Goal: Use online tool/utility: Use online tool/utility

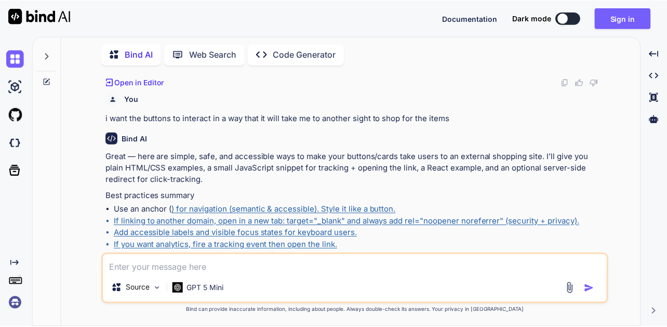
scroll to position [858, 0]
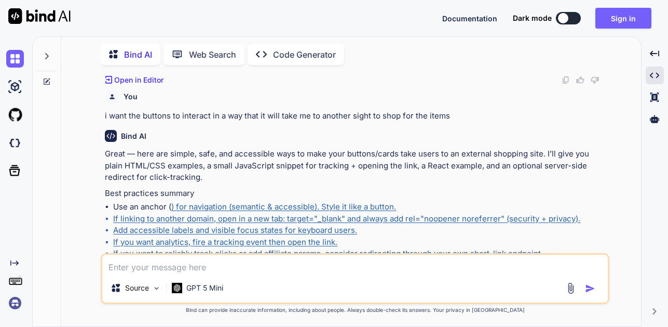
type textarea "x"
click at [162, 261] on textarea at bounding box center [355, 263] width 506 height 19
type textarea "c"
type textarea "x"
type textarea "cr"
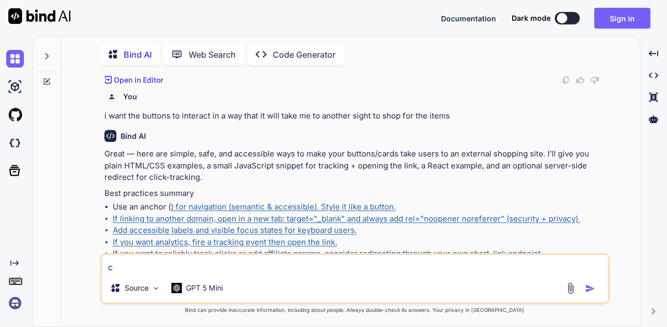
type textarea "x"
type textarea "cre"
type textarea "x"
type textarea "crea"
type textarea "x"
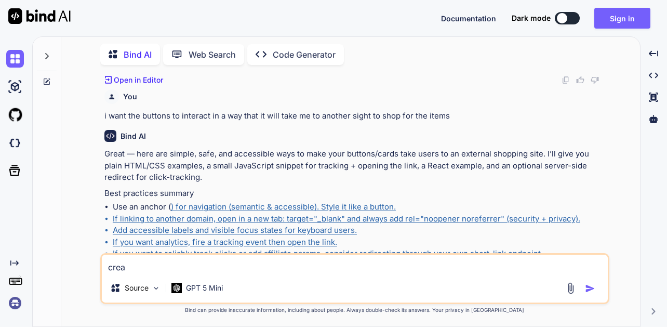
type textarea "creat"
type textarea "x"
type textarea "create"
type textarea "x"
type textarea "create"
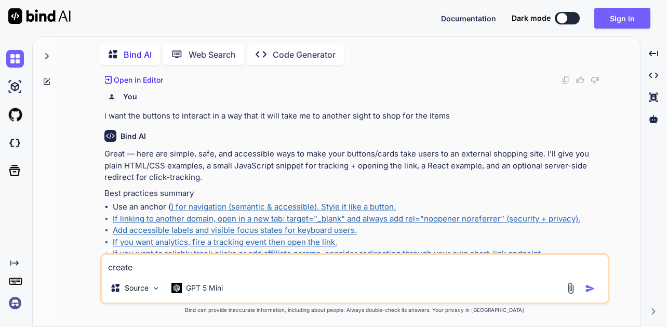
type textarea "x"
type textarea "create a"
type textarea "x"
type textarea "create a"
type textarea "x"
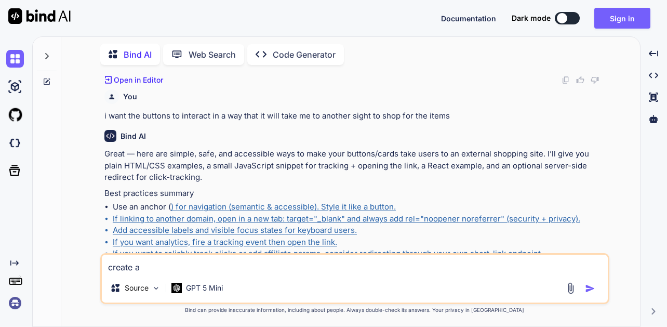
type textarea "create a f"
type textarea "x"
type textarea "create a fo"
type textarea "x"
type textarea "create a foo"
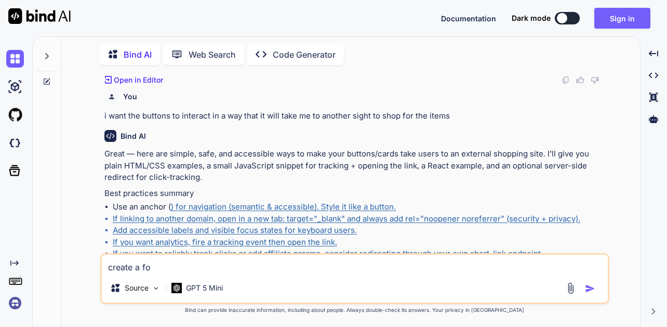
type textarea "x"
type textarea "create a food"
type textarea "x"
type textarea "create a food"
type textarea "x"
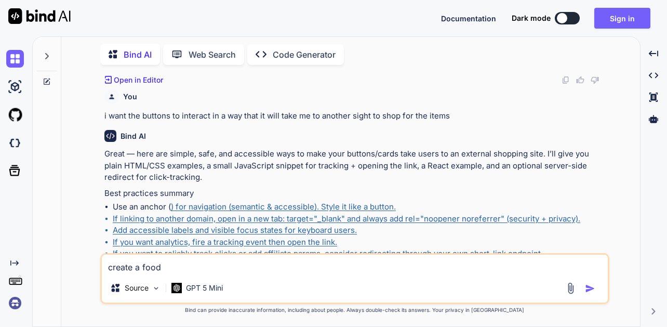
type textarea "create a food w"
type textarea "x"
type textarea "create a food we"
type textarea "x"
type textarea "create a food web"
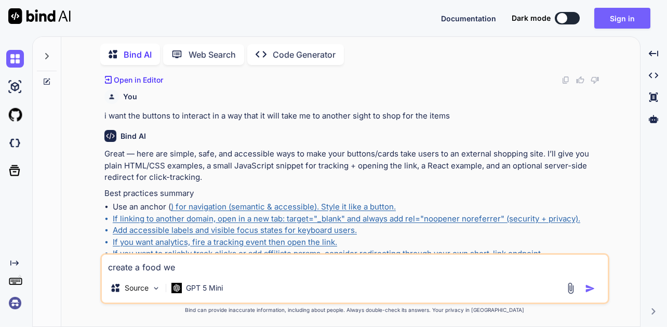
type textarea "x"
type textarea "create a food webs"
type textarea "x"
type textarea "create a food websi"
type textarea "x"
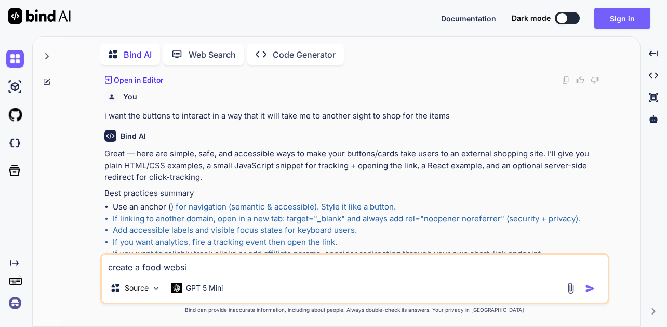
type textarea "create a food websit"
type textarea "x"
type textarea "create a food website"
type textarea "x"
type textarea "create a food website"
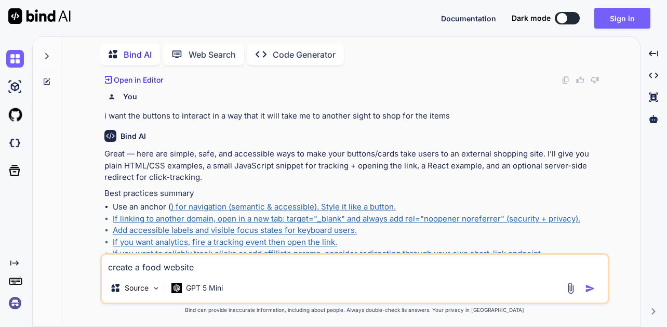
type textarea "x"
type textarea "create a food website c"
type textarea "x"
type textarea "create a food website ca"
type textarea "x"
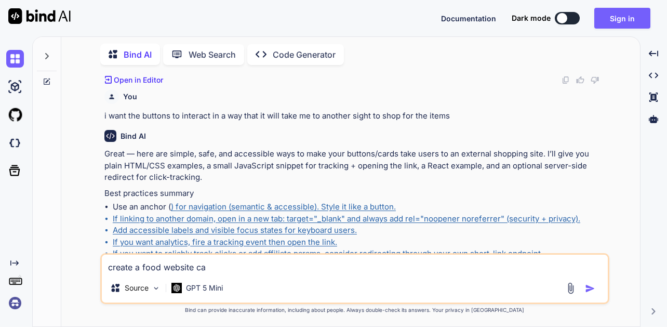
type textarea "create a food website cal"
type textarea "x"
type textarea "create a food website call"
type textarea "x"
type textarea "create a food website calle"
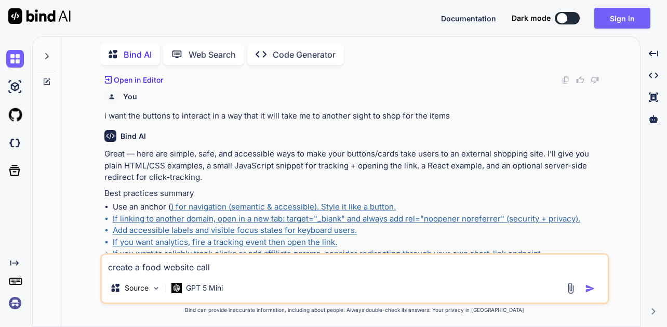
type textarea "x"
type textarea "create a food website called"
type textarea "x"
type textarea "create a food website called"
type textarea "x"
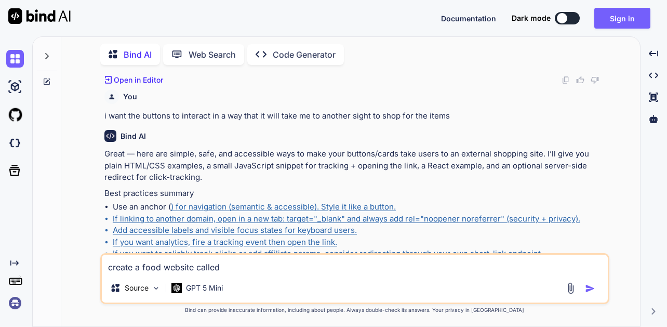
type textarea "create a food website called e"
type textarea "x"
type textarea "create a food website called ev"
type textarea "x"
type textarea "create a food website called eve"
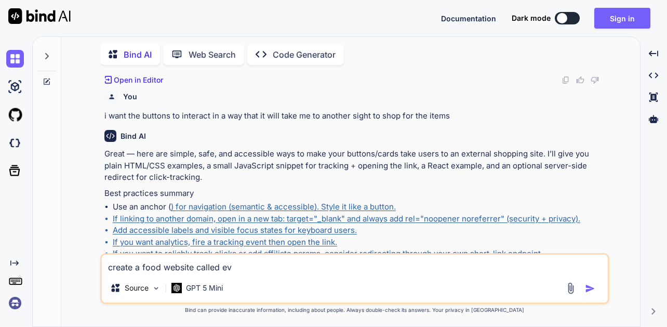
type textarea "x"
type textarea "create a food website called ever"
type textarea "x"
type textarea "create a food website called everg"
type textarea "x"
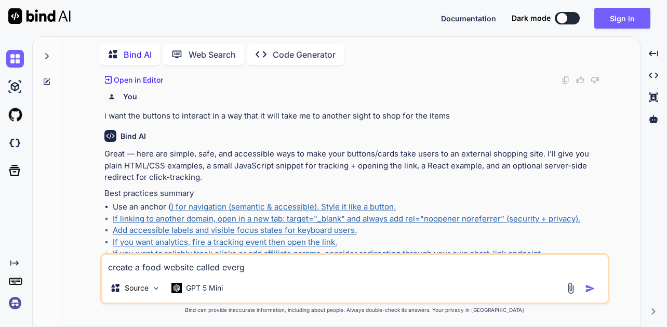
type textarea "create a food website called evergr"
type textarea "x"
type textarea "create a food website called evergre"
type textarea "x"
type textarea "create a food website called evergree"
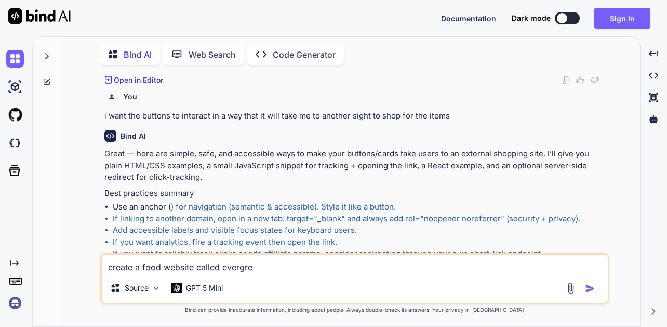
type textarea "x"
type textarea "create a food website called evergreen"
type textarea "x"
type textarea "create a food website called evergreen"
type textarea "x"
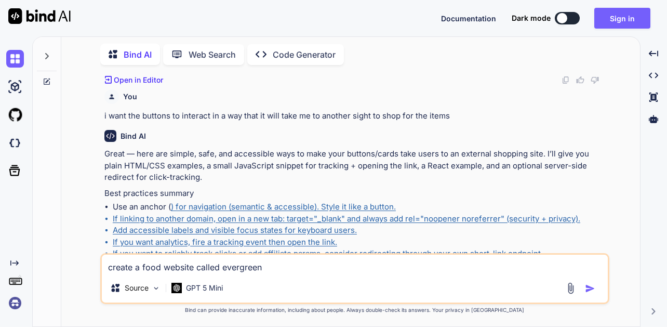
type textarea "create a food website called evergreen e"
type textarea "x"
type textarea "create a food website called evergreen em"
type textarea "x"
type textarea "create a food website called evergreen emp"
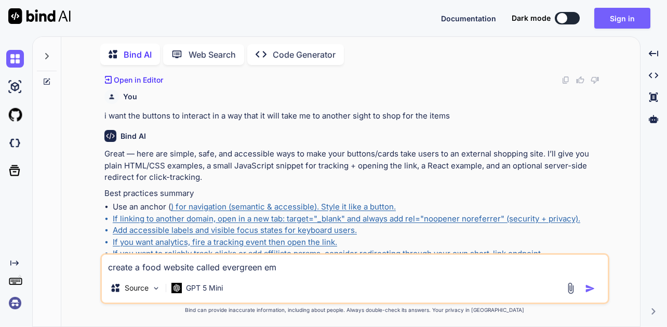
type textarea "x"
type textarea "create a food website called evergreen emph"
type textarea "x"
type textarea "create a food website called evergreen empha"
type textarea "x"
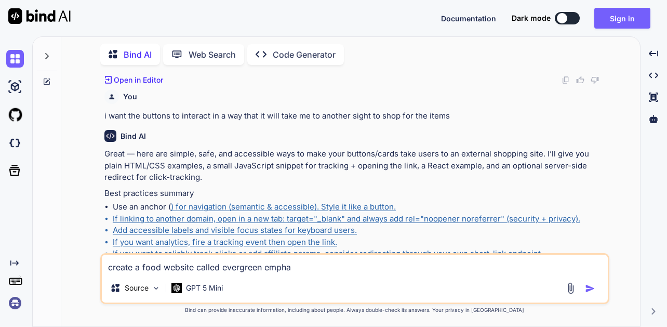
type textarea "create a food website called evergreen emphas"
type textarea "x"
type textarea "create a food website called evergreen emphasi"
type textarea "x"
type textarea "create a food website called evergreen emphasis"
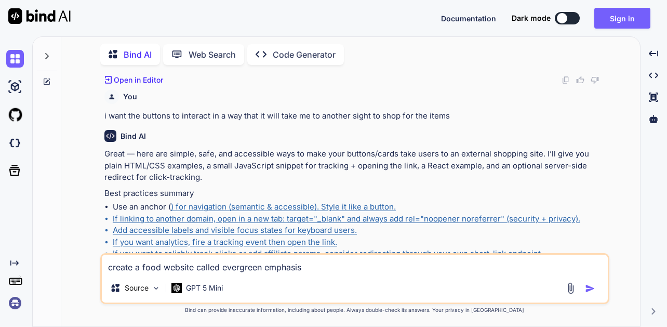
type textarea "x"
type textarea "create a food website called evergreen emphasis"
type textarea "x"
type textarea "create a food website called evergreen emphasis o"
type textarea "x"
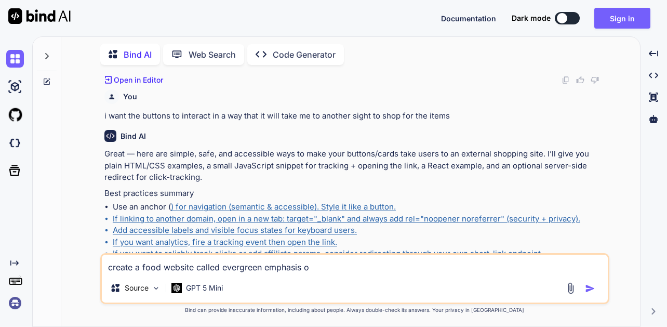
type textarea "create a food website called evergreen emphasis on"
type textarea "x"
type textarea "create a food website called evergreen emphasis on"
type textarea "x"
type textarea "create a food website called evergreen emphasis on h"
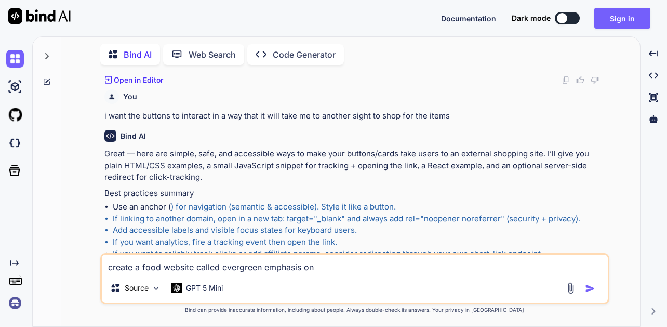
type textarea "x"
type textarea "create a food website called evergreen emphasis on he"
type textarea "x"
type textarea "create a food website called evergreen emphasis on hea"
type textarea "x"
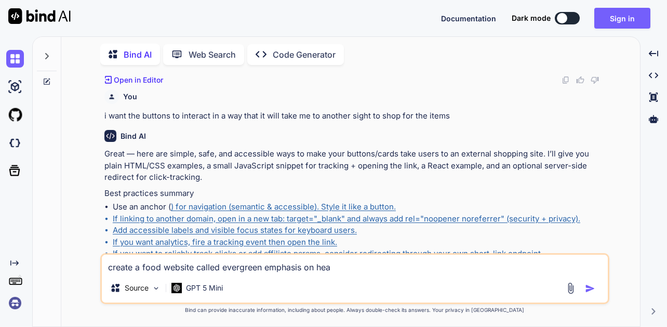
type textarea "create a food website called evergreen emphasis on heal"
type textarea "x"
type textarea "create a food website called evergreen emphasis on healt"
type textarea "x"
type textarea "create a food website called evergreen emphasis on health"
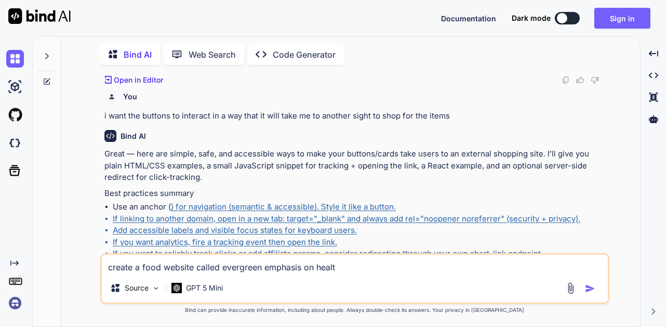
type textarea "x"
type textarea "create a food website called evergreen emphasis on health"
type textarea "x"
type textarea "create a food website called evergreen emphasis on health a"
type textarea "x"
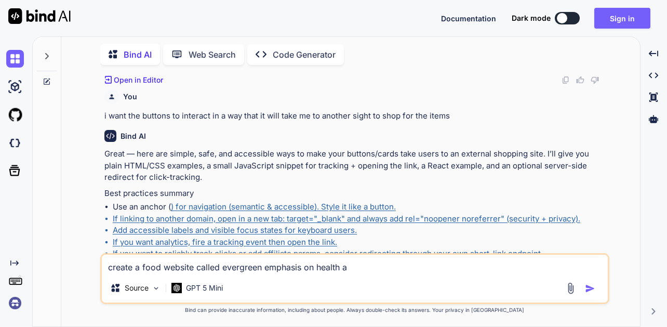
type textarea "create a food website called evergreen emphasis on health an"
type textarea "x"
type textarea "create a food website called evergreen emphasis on health and"
type textarea "x"
type textarea "create a food website called evergreen emphasis on health and"
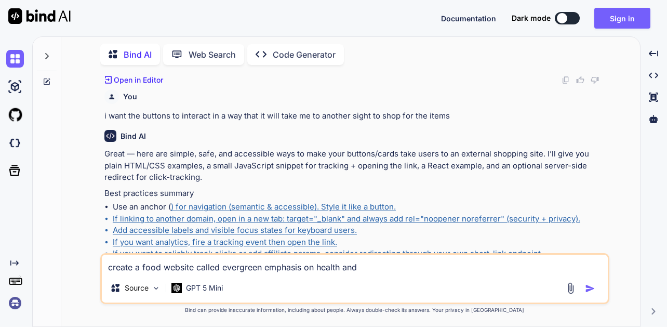
type textarea "x"
type textarea "create a food website called evergreen emphasis on health and n"
type textarea "x"
type textarea "create a food website called evergreen emphasis on health and nu"
type textarea "x"
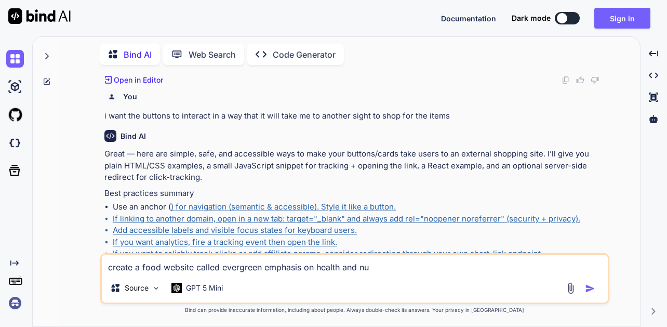
type textarea "create a food website called evergreen emphasis on health and nut"
type textarea "x"
type textarea "create a food website called evergreen emphasis on health and nutr"
type textarea "x"
type textarea "create a food website called evergreen emphasis on health and nutri"
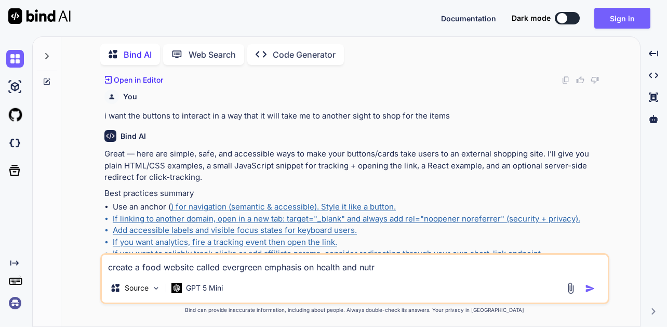
type textarea "x"
type textarea "create a food website called evergreen emphasis on health and nutrit"
type textarea "x"
type textarea "create a food website called evergreen emphasis on health and nutriti"
type textarea "x"
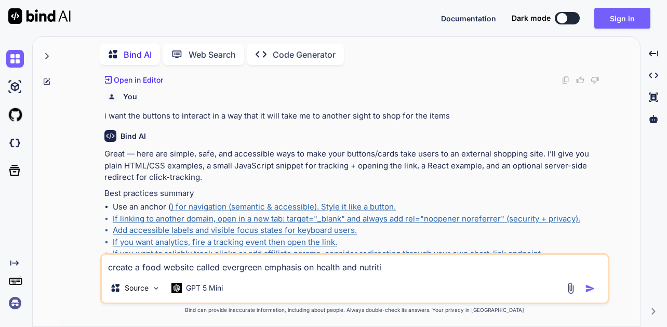
type textarea "create a food website called evergreen emphasis on health and nutritio"
type textarea "x"
type textarea "create a food website called evergreen emphasis on health and nutrition"
type textarea "x"
type textarea "create a food website called evergreen emphasis on health and nutrition"
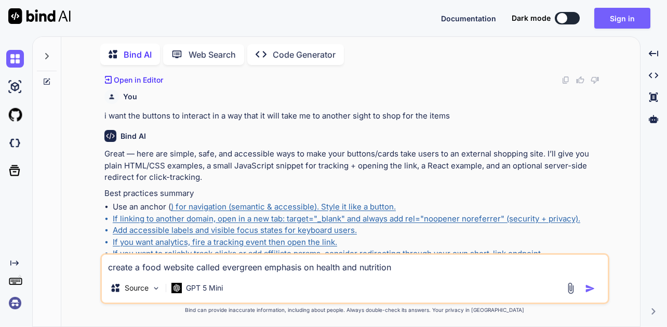
type textarea "x"
type textarea "create a food website called evergreen emphasis on health and nutrition i"
type textarea "x"
type textarea "create a food website called evergreen emphasis on health and nutrition i"
type textarea "x"
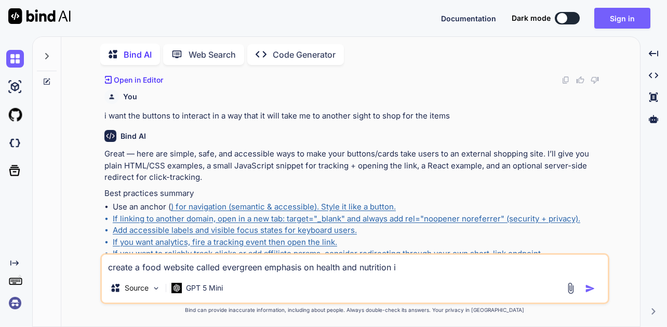
type textarea "create a food website called evergreen emphasis on health and nutrition i w"
type textarea "x"
type textarea "create a food website called evergreen emphasis on health and nutrition i wa"
type textarea "x"
type textarea "create a food website called evergreen emphasis on health and nutrition i wan"
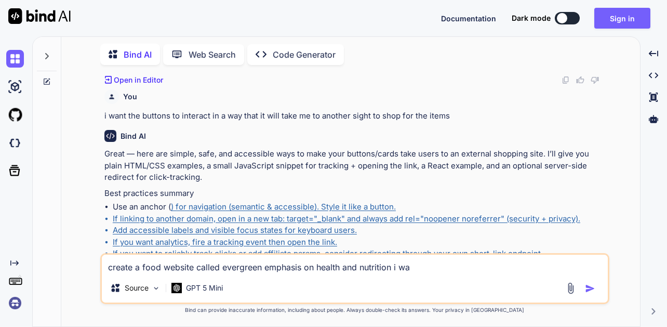
type textarea "x"
type textarea "create a food website called evergreen emphasis on health and nutrition i want"
type textarea "x"
type textarea "create a food website called evergreen emphasis on health and nutrition i want"
type textarea "x"
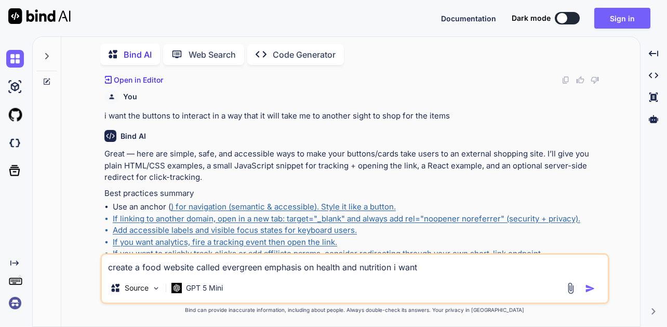
type textarea "create a food website called evergreen emphasis on health and nutrition i want a"
type textarea "x"
type textarea "create a food website called evergreen emphasis on health and nutrition i want a"
type textarea "x"
type textarea "create a food website called evergreen emphasis on health and nutrition i want …"
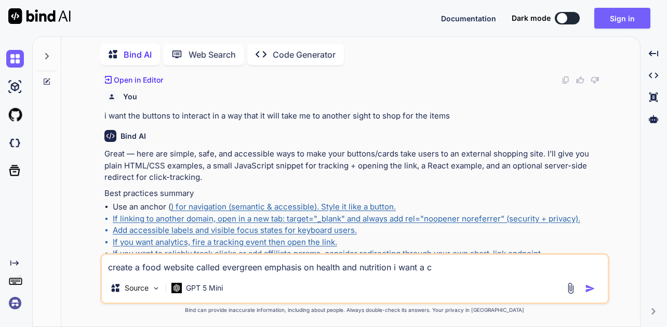
type textarea "x"
type textarea "create a food website called evergreen emphasis on health and nutrition i want …"
type textarea "x"
type textarea "create a food website called evergreen emphasis on health and nutrition i want …"
type textarea "x"
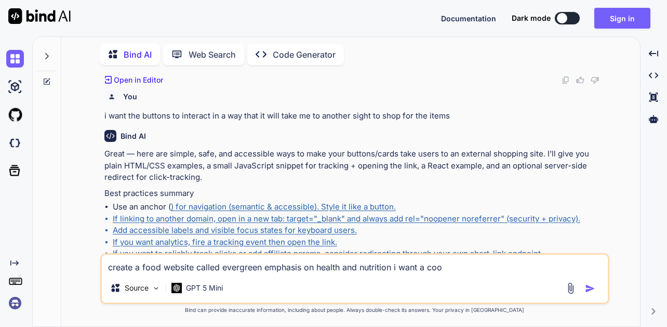
type textarea "create a food website called evergreen emphasis on health and nutrition i want …"
type textarea "x"
type textarea "create a food website called evergreen emphasis on health and nutrition i want …"
type textarea "x"
type textarea "create a food website called evergreen emphasis on health and nutrition i want …"
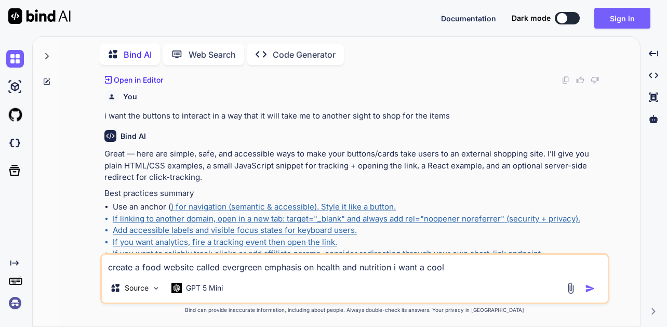
type textarea "x"
type textarea "create a food website called evergreen emphasis on health and nutrition i want …"
type textarea "x"
type textarea "create a food website called evergreen emphasis on health and nutrition i want …"
type textarea "x"
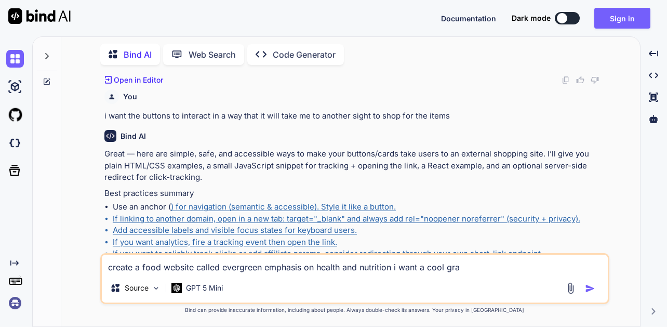
type textarea "create a food website called evergreen emphasis on health and nutrition i want …"
type textarea "x"
type textarea "create a food website called evergreen emphasis on health and nutrition i want …"
type textarea "x"
type textarea "create a food website called evergreen emphasis on health and nutrition i want …"
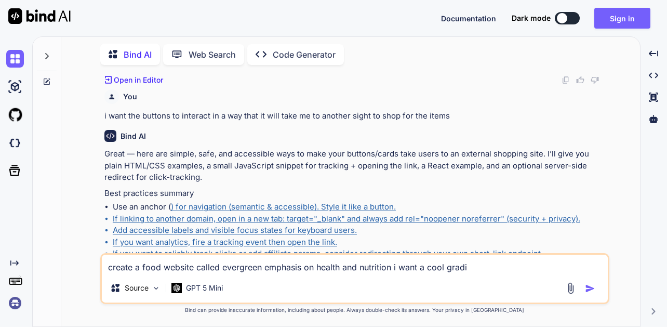
type textarea "x"
type textarea "create a food website called evergreen emphasis on health and nutrition i want …"
type textarea "x"
type textarea "create a food website called evergreen emphasis on health and nutrition i want …"
type textarea "x"
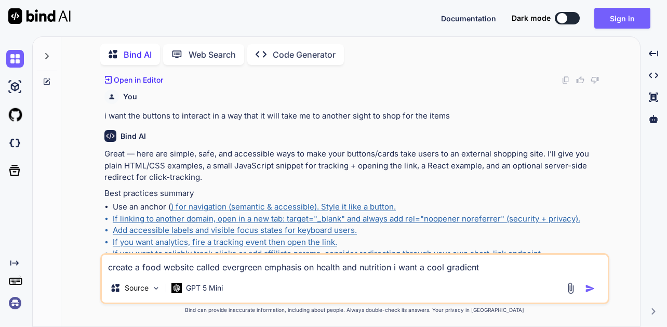
type textarea "create a food website called evergreen emphasis on health and nutrition i want …"
type textarea "x"
type textarea "create a food website called evergreen emphasis on health and nutrition i want …"
type textarea "x"
type textarea "create a food website called evergreen emphasis on health and nutrition i want …"
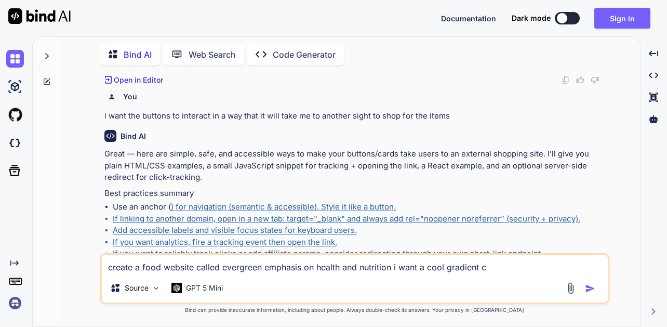
type textarea "x"
type textarea "create a food website called evergreen emphasis on health and nutrition i want …"
type textarea "x"
type textarea "create a food website called evergreen emphasis on health and nutrition i want …"
type textarea "x"
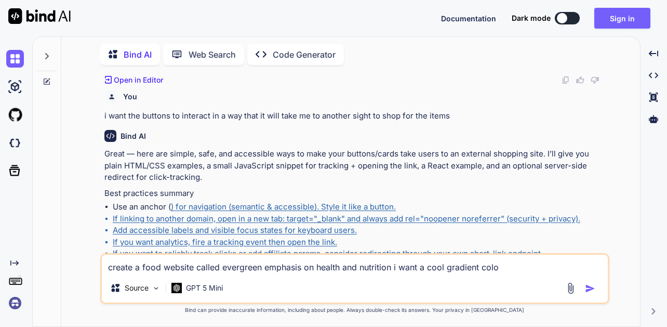
type textarea "create a food website called evergreen emphasis on health and nutrition i want …"
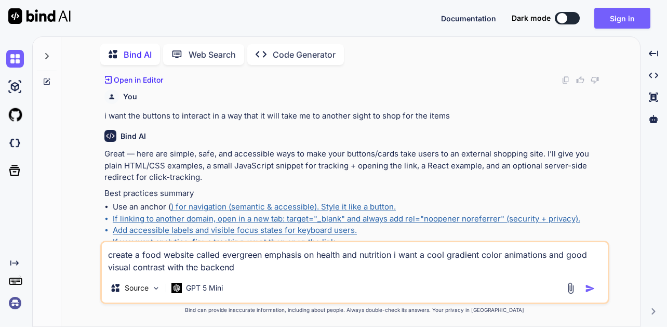
drag, startPoint x: 197, startPoint y: 271, endPoint x: 166, endPoint y: 270, distance: 30.6
click at [166, 270] on textarea "create a food website called evergreen emphasis on health and nutrition i want …" at bounding box center [355, 257] width 506 height 31
click at [262, 279] on div "Source GPT 5 Mini" at bounding box center [355, 289] width 506 height 25
click at [257, 266] on textarea "create a food website called evergreen emphasis on health and nutrition i want …" at bounding box center [355, 257] width 506 height 31
click at [587, 283] on img "button" at bounding box center [590, 288] width 10 height 10
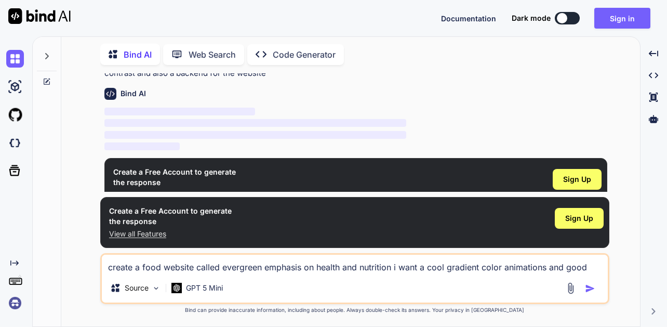
scroll to position [1988, 0]
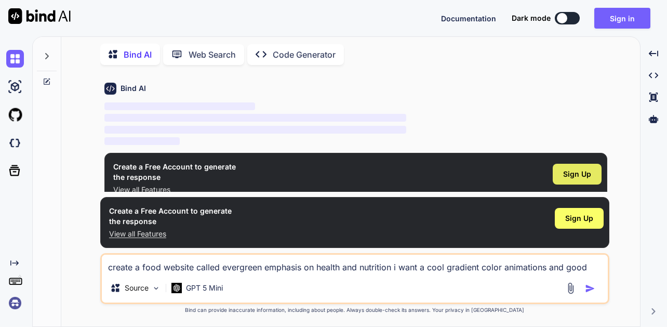
click at [585, 179] on div "Sign Up" at bounding box center [576, 174] width 49 height 21
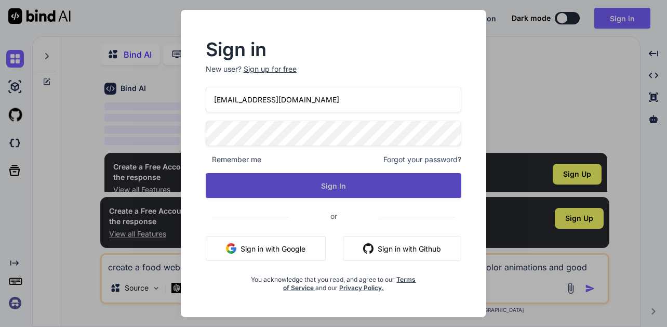
click at [352, 194] on button "Sign In" at bounding box center [334, 185] width 256 height 25
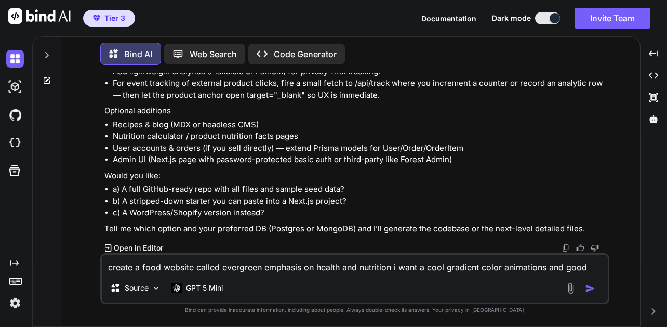
scroll to position [4916, 0]
click at [138, 246] on p "Open in Editor" at bounding box center [138, 247] width 49 height 10
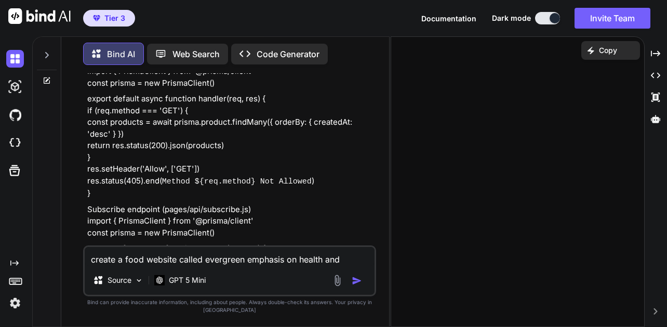
scroll to position [5792, 0]
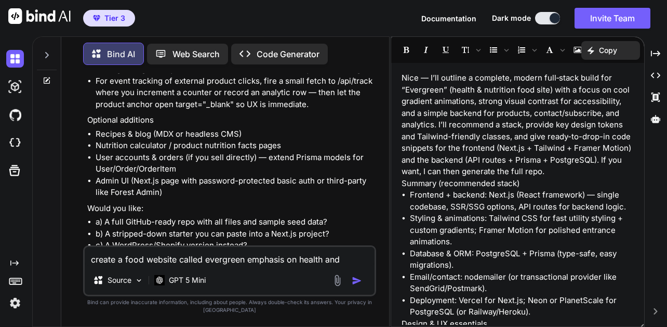
click at [374, 82] on div "You "Design a modern, professional website for Greta, a [insert business type].…" at bounding box center [230, 159] width 291 height 172
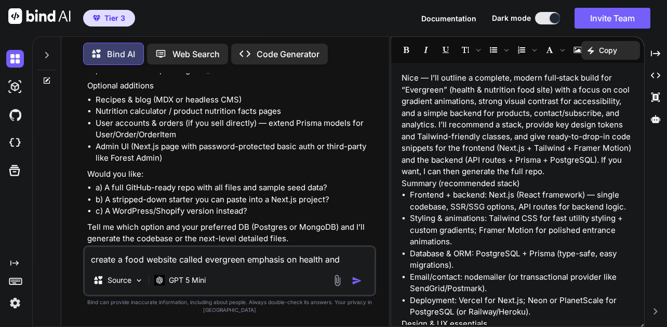
click at [256, 250] on textarea "create a food website called evergreen emphasis on health and nutrition i want …" at bounding box center [230, 256] width 290 height 19
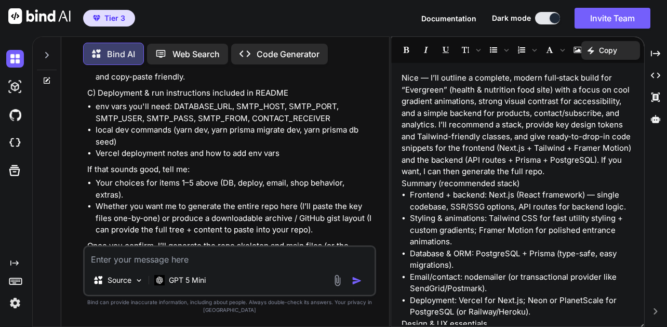
scroll to position [6732, 0]
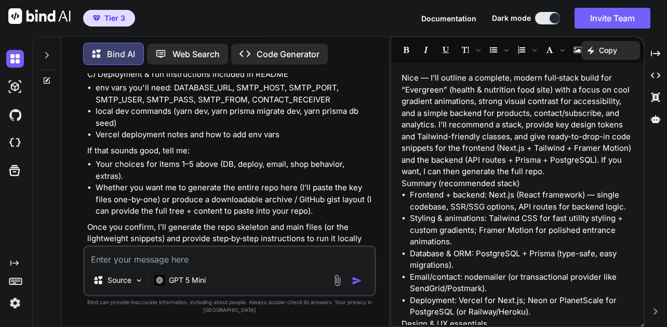
click at [234, 270] on div "Source GPT 5 Mini" at bounding box center [230, 281] width 290 height 25
click at [243, 259] on textarea at bounding box center [230, 256] width 290 height 19
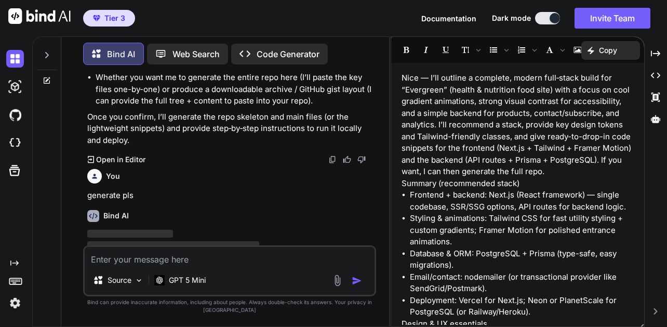
scroll to position [52, 0]
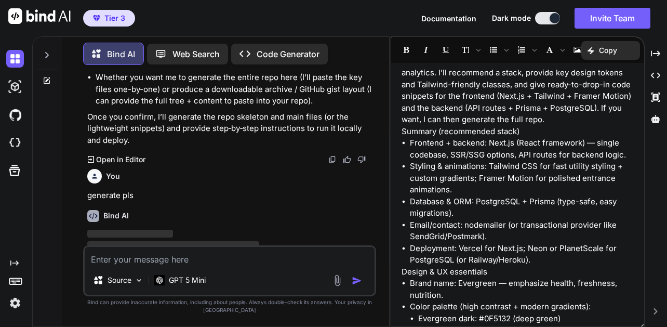
click at [546, 18] on button at bounding box center [547, 18] width 25 height 12
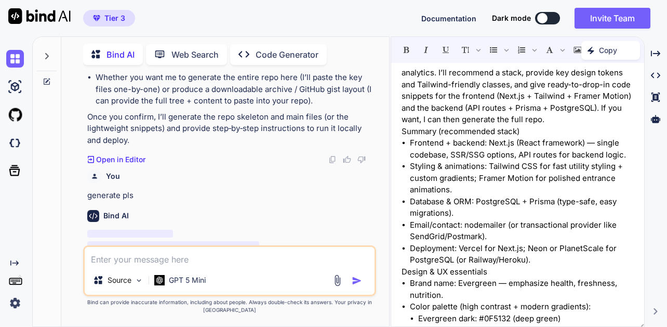
scroll to position [4, 0]
click at [553, 19] on button at bounding box center [547, 18] width 25 height 12
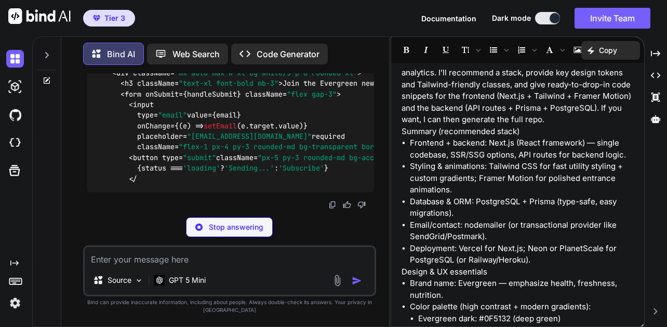
scroll to position [12650, 0]
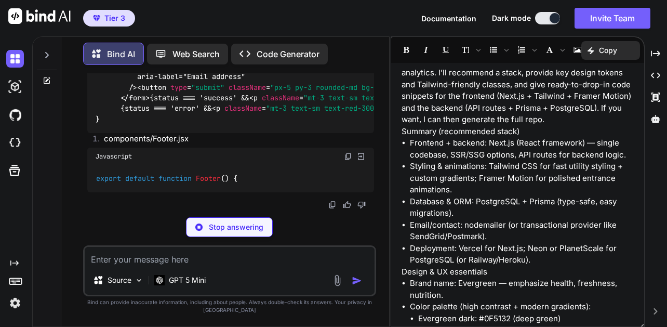
drag, startPoint x: 632, startPoint y: 74, endPoint x: 634, endPoint y: 79, distance: 6.3
click at [634, 79] on div "Nice — I’ll outline a complete, modern full‑stack build for “Evergreen” (health…" at bounding box center [517, 196] width 253 height 256
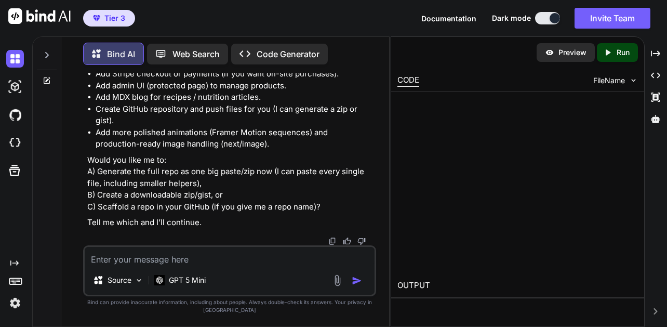
scroll to position [14642, 0]
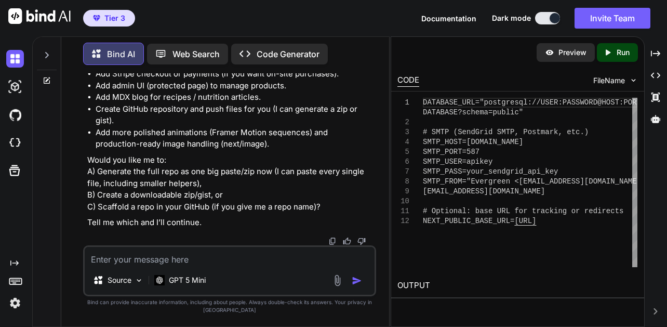
click at [576, 58] on div "Preview" at bounding box center [565, 52] width 58 height 19
click at [606, 50] on icon at bounding box center [607, 52] width 5 height 6
click at [575, 60] on div "Preview" at bounding box center [565, 52] width 58 height 19
click at [563, 54] on p "Preview" at bounding box center [572, 52] width 28 height 10
click at [227, 255] on textarea at bounding box center [230, 256] width 290 height 19
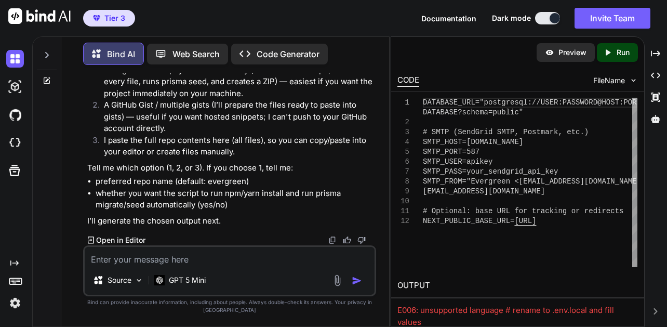
scroll to position [14900, 0]
click at [254, 244] on div "Created with Pixso. Open in Editor" at bounding box center [230, 240] width 287 height 10
click at [260, 254] on textarea at bounding box center [230, 256] width 290 height 19
click at [259, 254] on textarea at bounding box center [230, 256] width 290 height 19
click at [259, 255] on textarea at bounding box center [230, 256] width 290 height 19
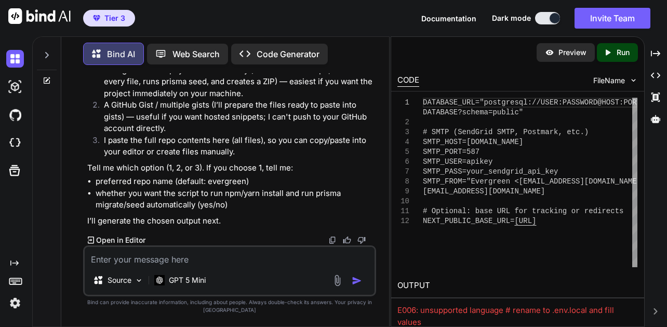
click at [259, 255] on textarea at bounding box center [230, 256] width 290 height 19
drag, startPoint x: 138, startPoint y: 251, endPoint x: 69, endPoint y: 262, distance: 69.9
click at [69, 270] on div "Bind AI Web Search Created with Pixso. Code Generator You "Design a modern, pro…" at bounding box center [225, 182] width 328 height 288
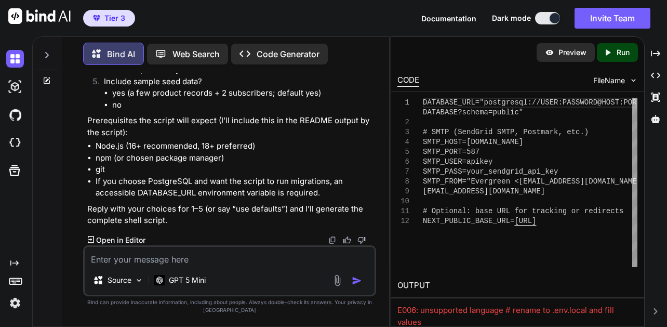
scroll to position [15268, 0]
click at [542, 61] on div "Preview" at bounding box center [565, 52] width 58 height 19
click at [559, 52] on p "Preview" at bounding box center [572, 52] width 28 height 10
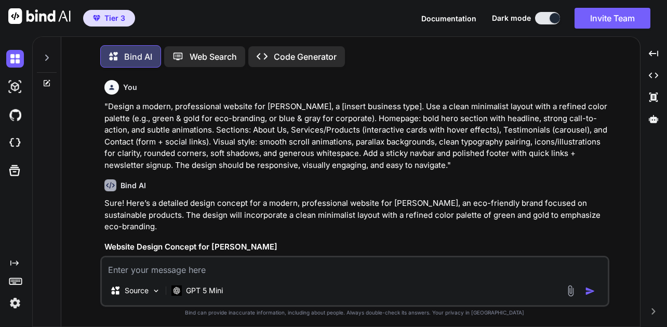
scroll to position [5, 0]
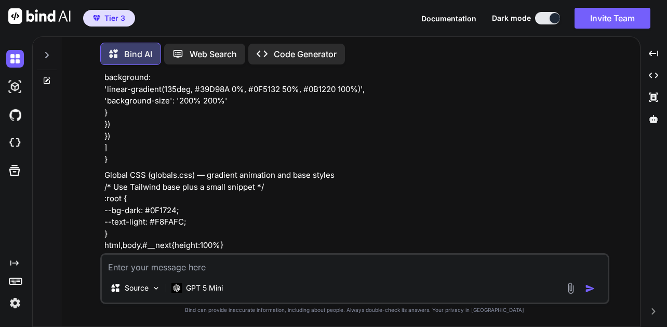
type textarea "x"
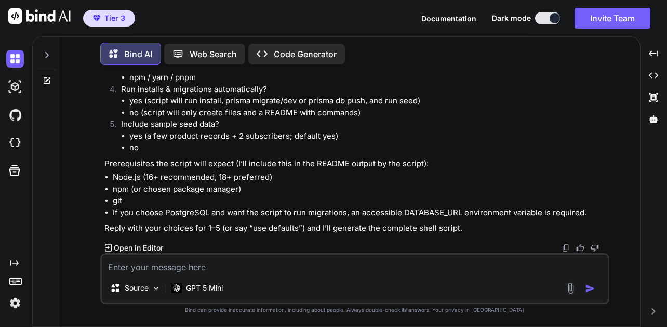
scroll to position [5508, 0]
type textarea "i"
type textarea "x"
type textarea "i"
type textarea "x"
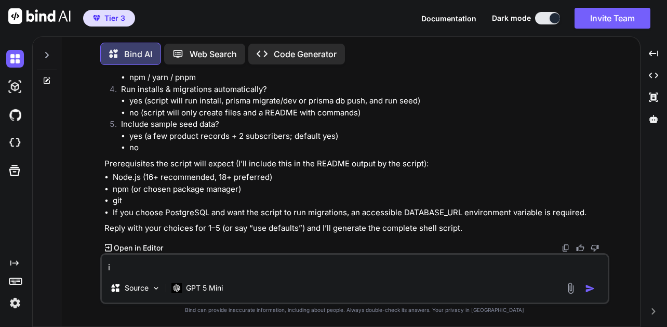
type textarea "i w"
type textarea "x"
type textarea "i wa"
type textarea "x"
type textarea "i wan"
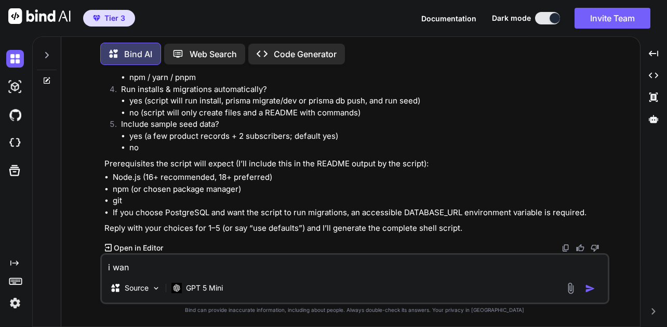
type textarea "x"
type textarea "i want"
type textarea "x"
type textarea "i want"
type textarea "x"
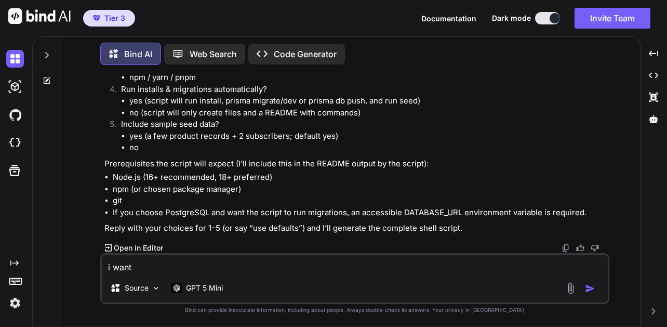
type textarea "i want t"
type textarea "x"
type textarea "i want to"
type textarea "x"
type textarea "i want to"
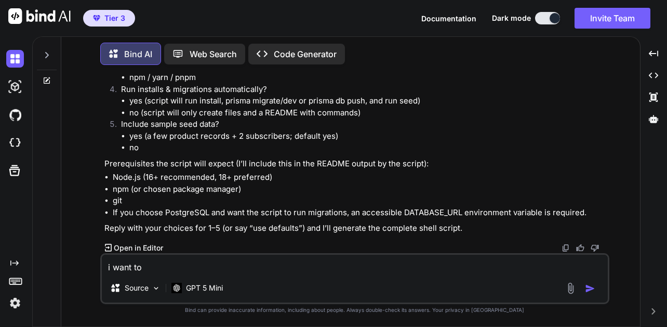
type textarea "x"
type textarea "i want to s"
type textarea "x"
type textarea "i want to se"
type textarea "x"
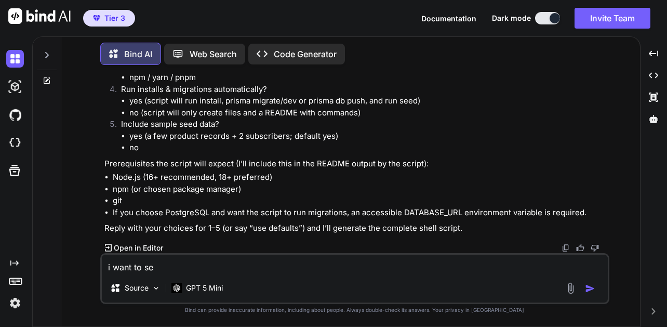
type textarea "i want to se"
type textarea "x"
type textarea "i want to se"
type textarea "x"
type textarea "i want to see"
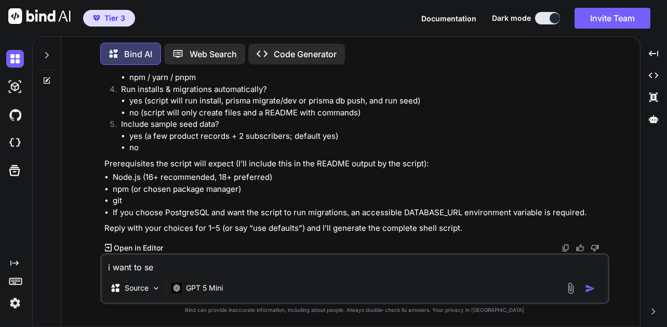
type textarea "x"
type textarea "i want to see"
type textarea "x"
type textarea "i want to see t"
type textarea "x"
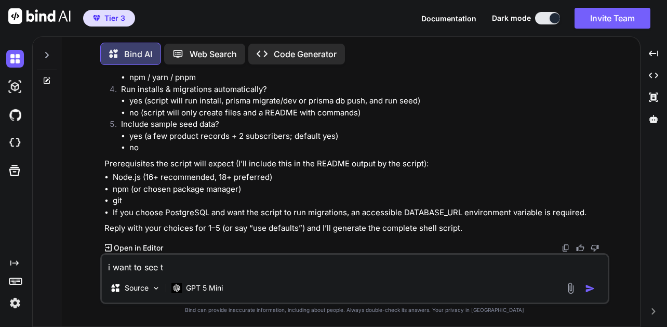
type textarea "i want to see th"
type textarea "x"
type textarea "i want to see the"
type textarea "x"
type textarea "i want to see the"
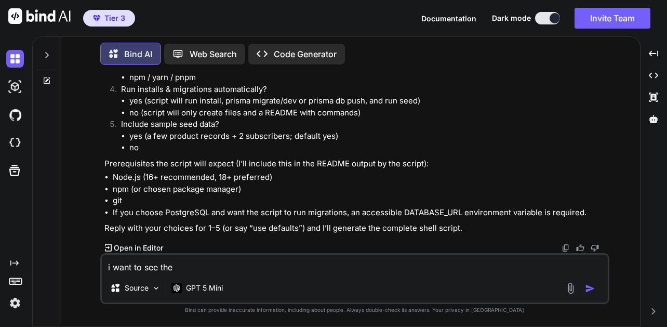
type textarea "x"
type textarea "i want to see the f"
type textarea "x"
type textarea "i want to see the fu"
type textarea "x"
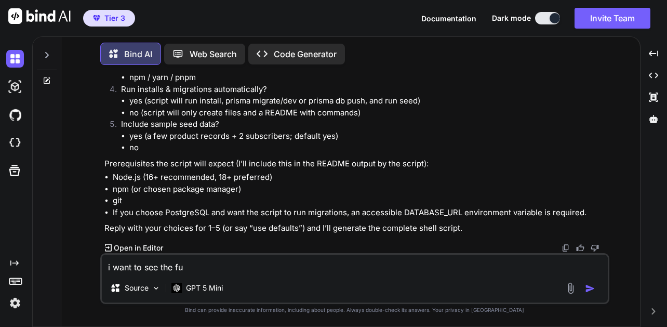
type textarea "i want to see the ful"
type textarea "x"
type textarea "i want to see the full"
type textarea "x"
type textarea "i want to see the full"
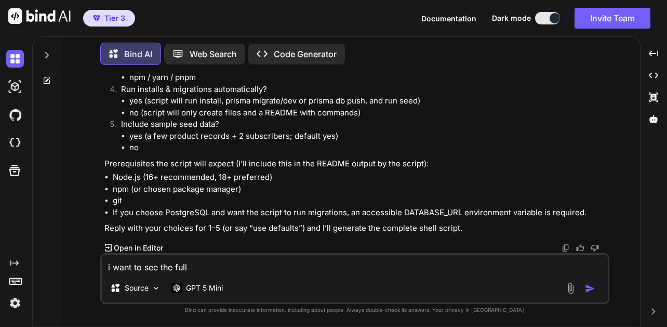
type textarea "x"
type textarea "i want to see the full p"
type textarea "x"
type textarea "i want to see the full pr"
type textarea "x"
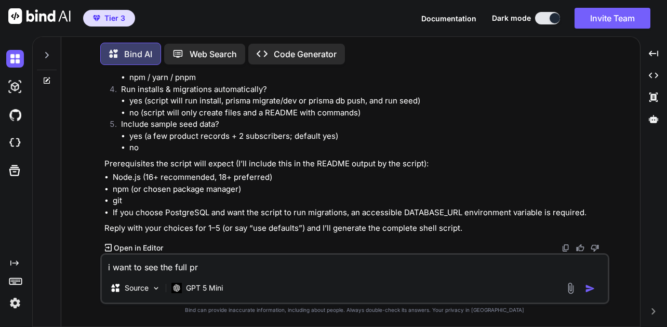
type textarea "i want to see the full pre"
type textarea "x"
type textarea "i want to see the full prev"
type textarea "x"
type textarea "i want to see the full previ"
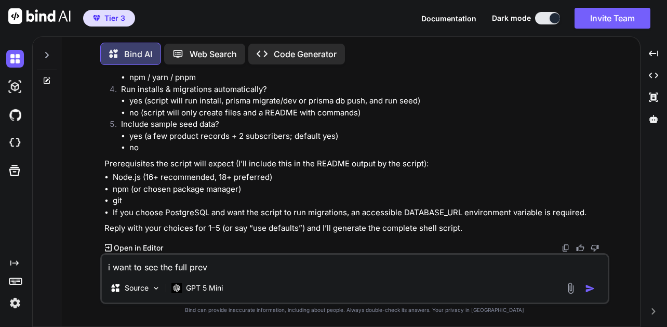
type textarea "x"
type textarea "i want to see the full previe"
type textarea "x"
type textarea "i want to see the full preview"
type textarea "x"
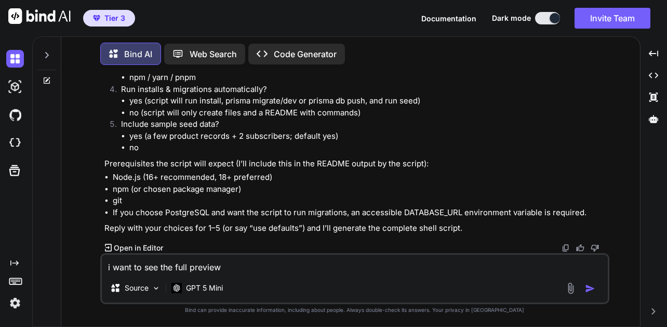
type textarea "i want to see the full preview"
type textarea "x"
type textarea "i want to see the full preview o"
type textarea "x"
type textarea "i want to see the full preview of"
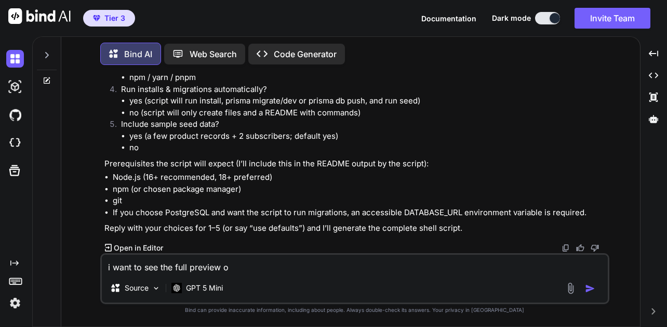
type textarea "x"
type textarea "i want to see the full preview of"
type textarea "x"
type textarea "i want to see the full preview of t"
type textarea "x"
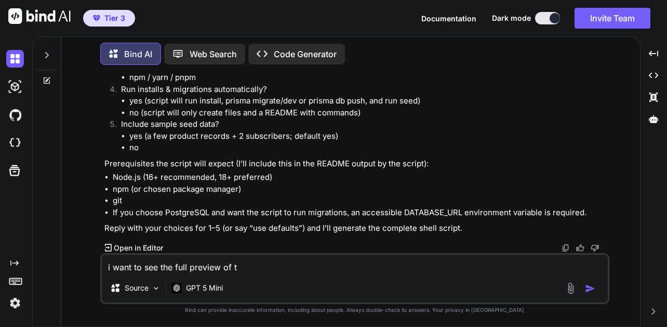
type textarea "i want to see the full preview of th"
type textarea "x"
type textarea "i want to see the full preview of the"
type textarea "x"
type textarea "i want to see the full preview of the"
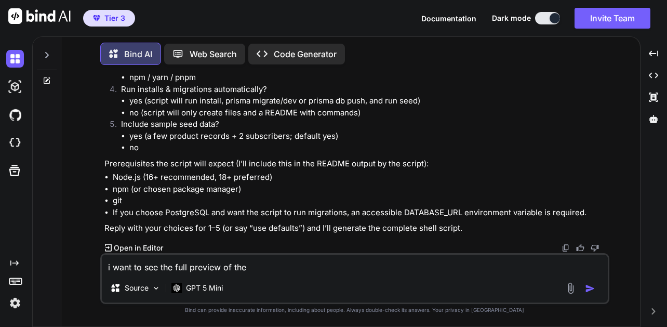
type textarea "x"
type textarea "i want to see the full preview of the w"
type textarea "x"
type textarea "i want to see the full preview of the we"
type textarea "x"
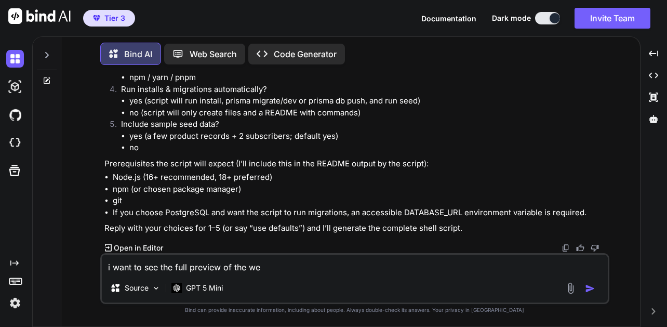
type textarea "i want to see the full preview of the web"
type textarea "x"
type textarea "i want to see the full preview of the webs"
type textarea "x"
type textarea "i want to see the full preview of the websi"
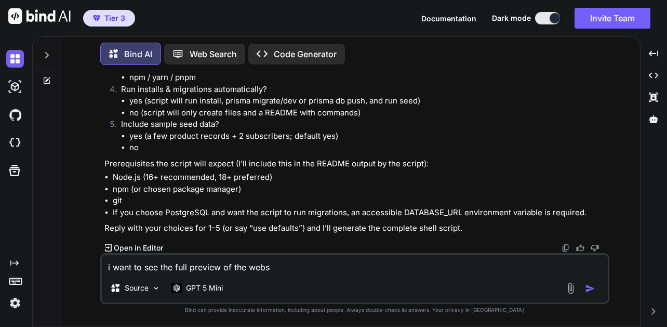
type textarea "x"
type textarea "i want to see the full preview of the websit"
type textarea "x"
type textarea "i want to see the full preview of the website"
type textarea "x"
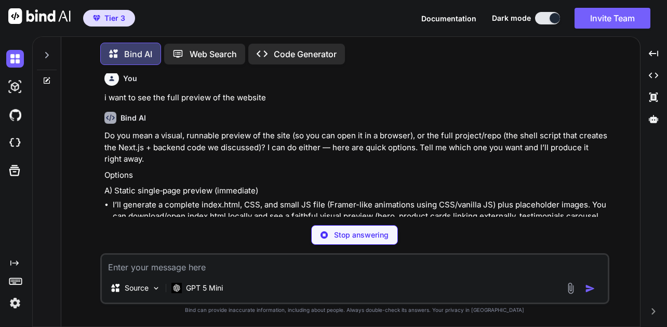
scroll to position [5722, 0]
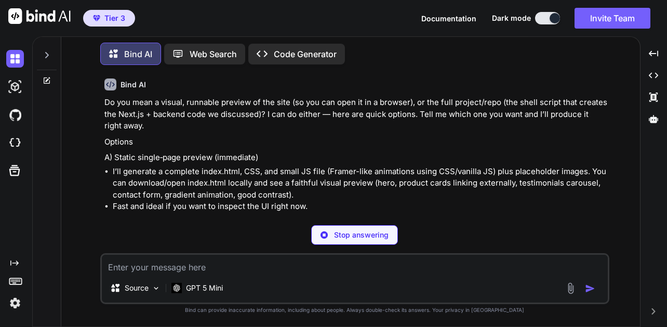
type textarea "x"
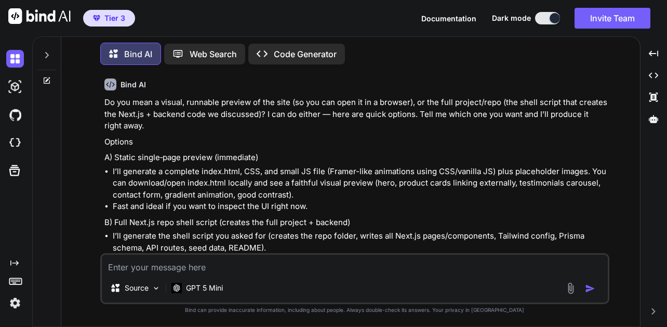
click at [309, 261] on textarea at bounding box center [355, 263] width 506 height 19
type textarea "y"
type textarea "x"
type textarea "ye"
type textarea "x"
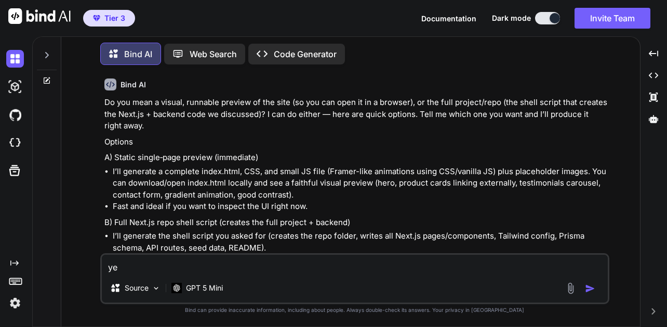
type textarea "yes"
type textarea "x"
type textarea "yes"
type textarea "x"
type textarea "yes v"
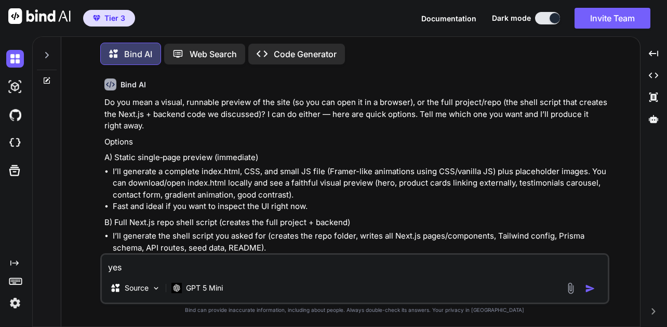
type textarea "x"
type textarea "yes vi"
type textarea "x"
type textarea "yes vis"
type textarea "x"
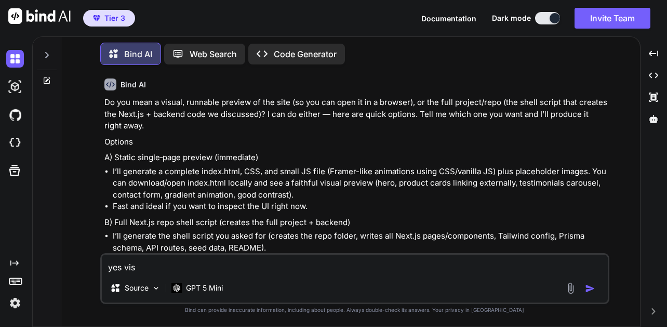
type textarea "yes visu"
type textarea "x"
type textarea "yes vis"
type textarea "x"
type textarea "yes visu"
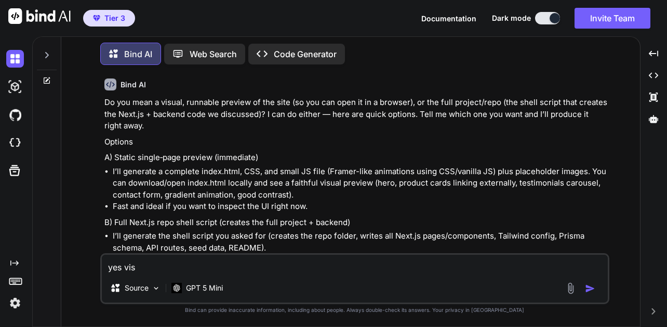
type textarea "x"
type textarea "yes visua"
type textarea "x"
type textarea "yes visual"
type textarea "x"
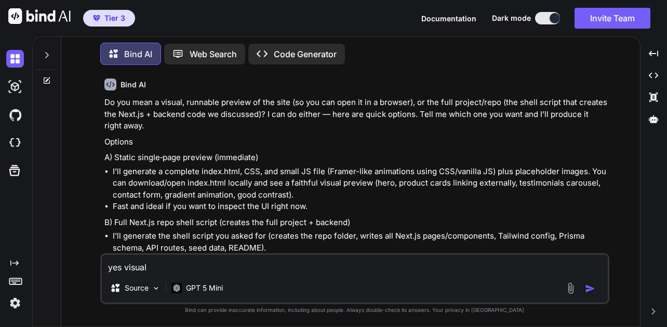
type textarea "yes visuall"
type textarea "x"
type textarea "yes visually"
type textarea "x"
type textarea "yes visually"
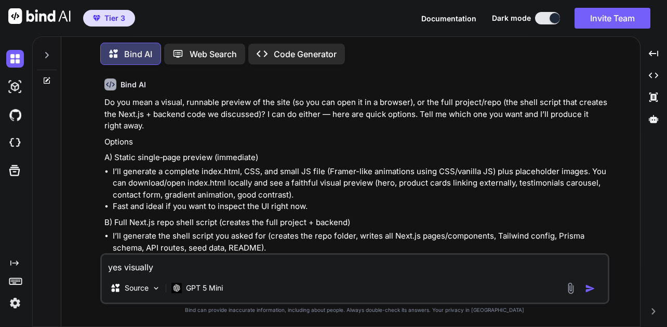
type textarea "x"
type textarea "yes visually t"
type textarea "x"
type textarea "yes visually to"
type textarea "x"
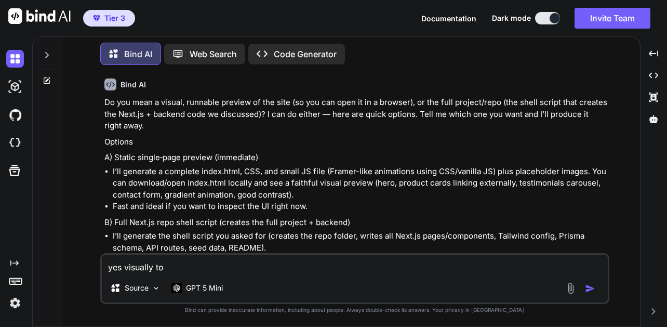
type textarea "yes visually to"
type textarea "x"
type textarea "yes visually to o"
type textarea "x"
type textarea "yes visually to op"
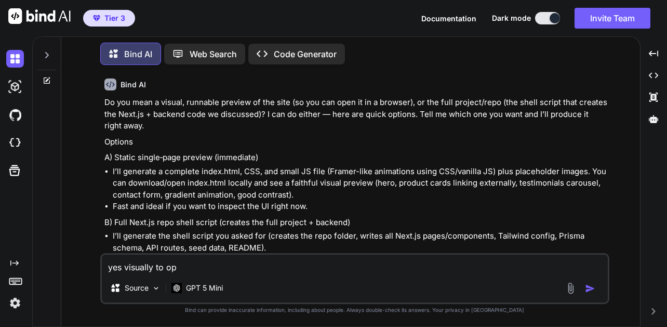
type textarea "x"
type textarea "yes visually to ope"
type textarea "x"
type textarea "yes visually to open"
type textarea "x"
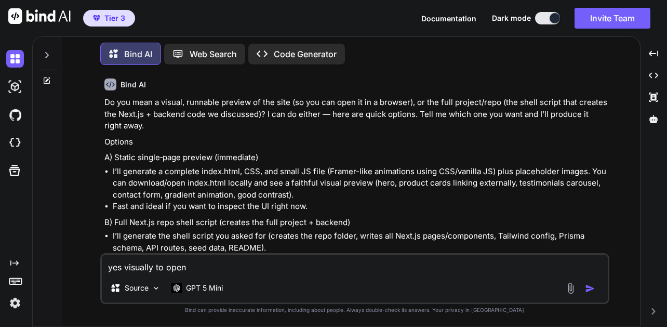
type textarea "yes visually to open"
type textarea "x"
type textarea "yes visually to open o"
type textarea "x"
type textarea "yes visually to open on"
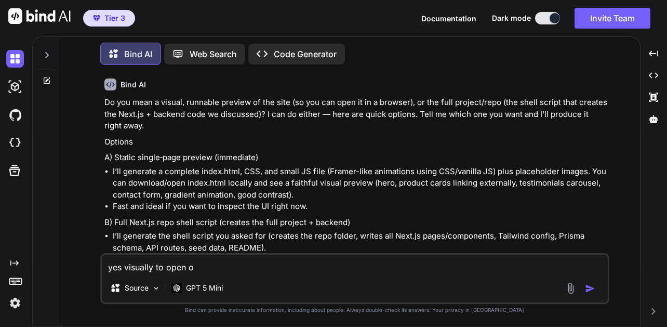
type textarea "x"
type textarea "yes visually to open on"
type textarea "x"
type textarea "yes visually to open on a"
type textarea "x"
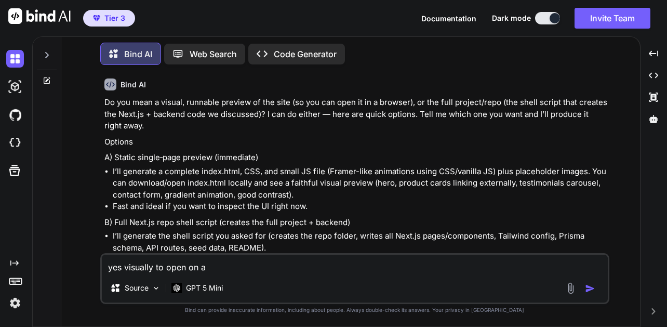
type textarea "yes visually to open on a"
type textarea "x"
type textarea "yes visually to open on a s"
type textarea "x"
type textarea "yes visually to open on a se"
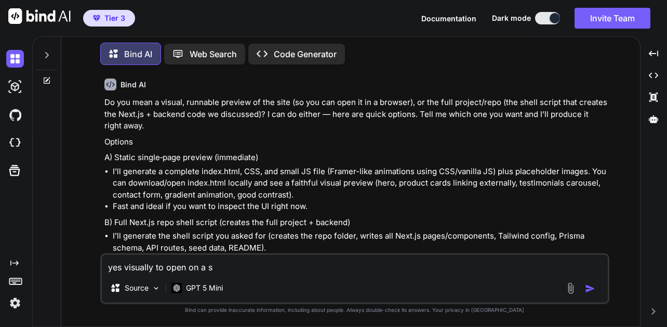
type textarea "x"
type textarea "yes visually to open on a se["
type textarea "x"
type textarea "yes visually to open on a se"
type textarea "x"
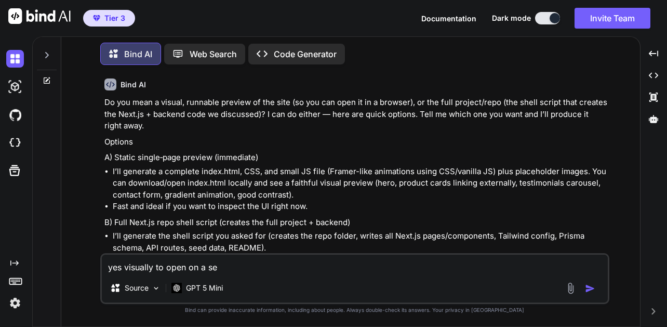
type textarea "yes visually to open on a sep"
type textarea "x"
type textarea "yes visually to open on a sepr"
type textarea "x"
type textarea "yes visually to open on a sepra"
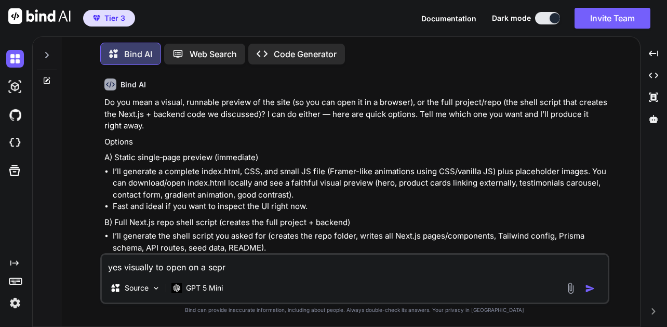
type textarea "x"
type textarea "yes visually to open on a seprat"
type textarea "x"
type textarea "yes visually to open on a seprate"
type textarea "x"
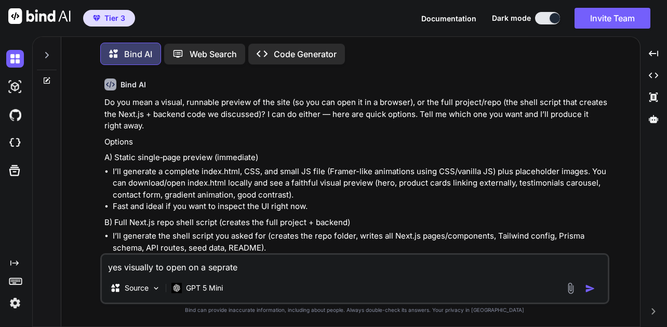
type textarea "yes visually to open on a seprate"
type textarea "x"
type textarea "yes visually to open on a seprate b"
type textarea "x"
type textarea "yes visually to open on a seprate br"
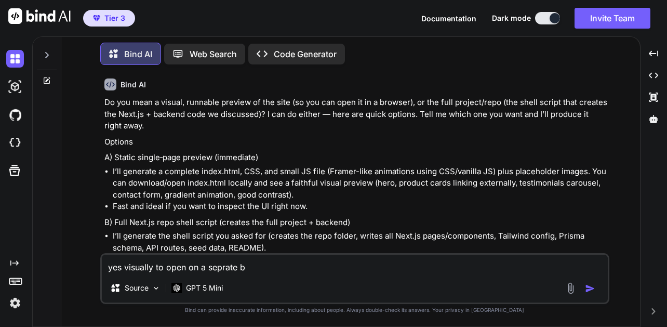
type textarea "x"
type textarea "yes visually to open on a seprate bro"
type textarea "x"
type textarea "yes visually to open on a seprate brow"
type textarea "x"
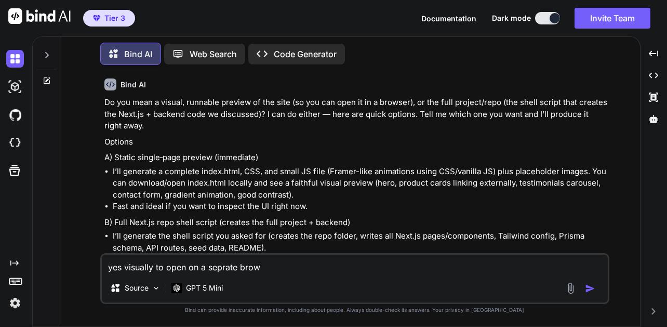
type textarea "yes visually to open on a seprate brows"
type textarea "x"
type textarea "yes visually to open on a seprate browse"
type textarea "x"
type textarea "yes visually to open on a seprate browser"
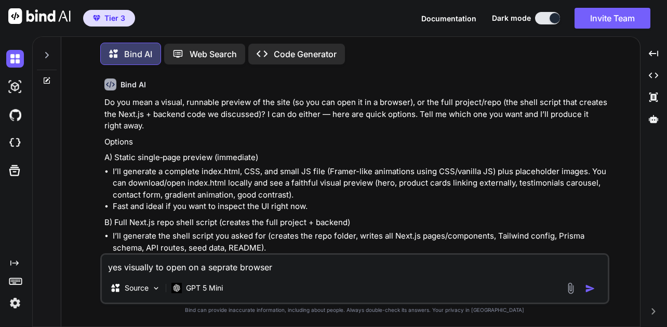
type textarea "x"
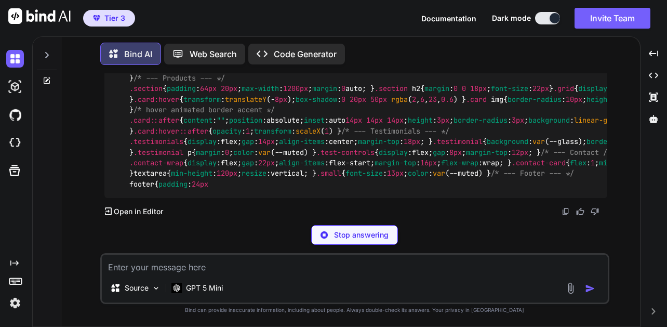
scroll to position [8193, 0]
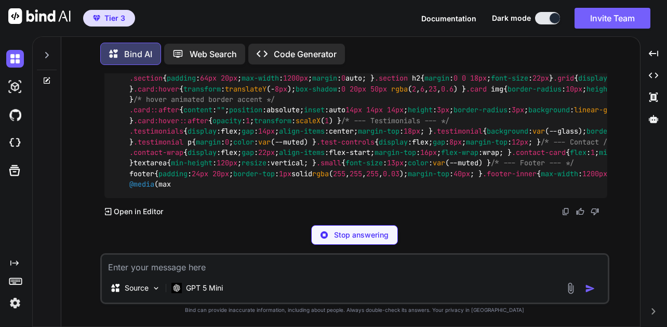
type textarea "x"
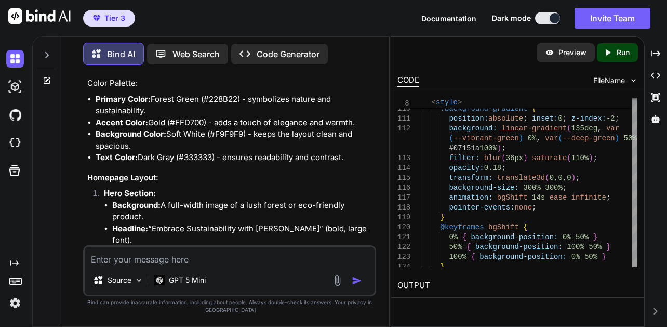
scroll to position [0, 0]
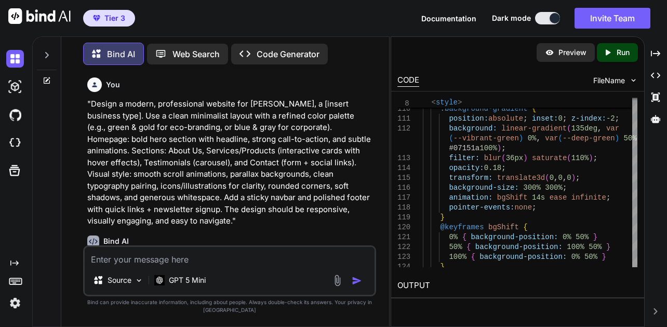
drag, startPoint x: 309, startPoint y: 90, endPoint x: 283, endPoint y: 35, distance: 61.5
click at [281, 31] on div "Tier 3 Documentation Dark mode Invite Team Created with Pixso. Created with Pix…" at bounding box center [333, 163] width 667 height 327
click at [276, 77] on div "You" at bounding box center [230, 84] width 287 height 15
click at [225, 85] on div "You" at bounding box center [230, 84] width 287 height 15
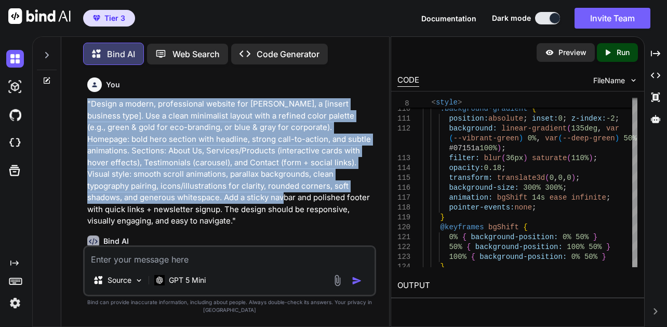
drag, startPoint x: 88, startPoint y: 100, endPoint x: 224, endPoint y: 192, distance: 164.1
click at [224, 192] on p ""Design a modern, professional website for Greta, a [insert business type]. Use…" at bounding box center [230, 162] width 287 height 129
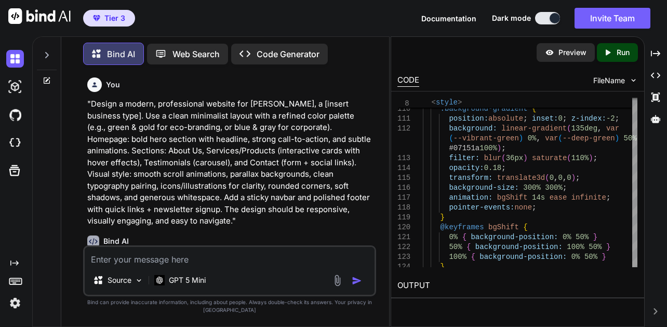
click at [229, 197] on p ""Design a modern, professional website for Greta, a [insert business type]. Use…" at bounding box center [230, 162] width 287 height 129
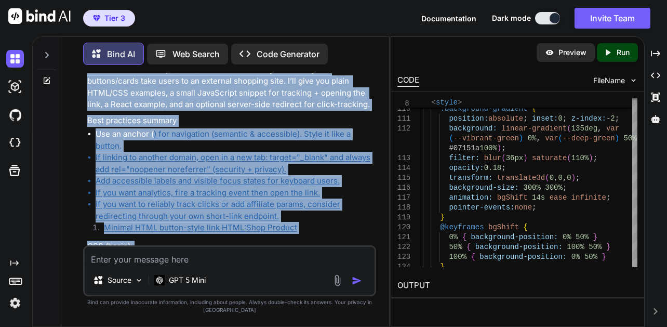
drag, startPoint x: 231, startPoint y: 198, endPoint x: 236, endPoint y: 230, distance: 32.5
click at [236, 230] on div "You "Design a modern, professional website for Greta, a [insert business type].…" at bounding box center [230, 159] width 291 height 172
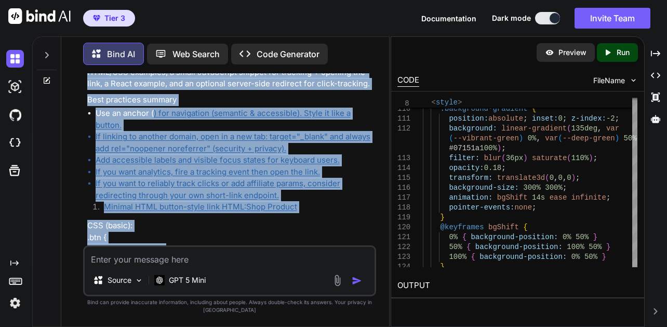
click at [233, 220] on p "CSS (basic): .btn { display: inline-block; padding: 0.6rem 1rem; background:#2c…" at bounding box center [230, 272] width 287 height 105
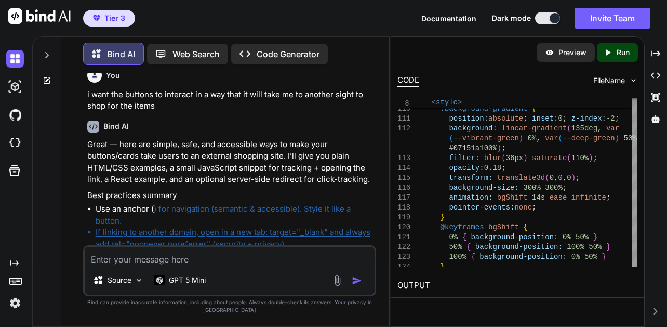
scroll to position [1089, 0]
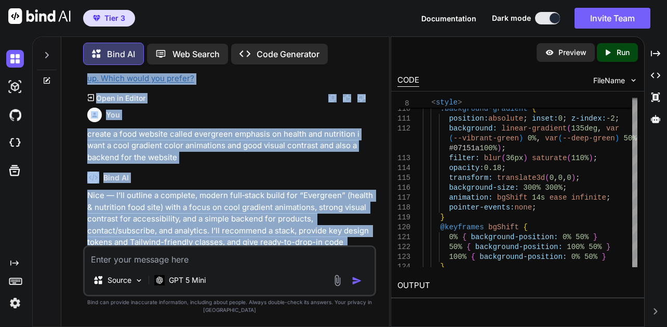
drag, startPoint x: 233, startPoint y: 204, endPoint x: 224, endPoint y: 247, distance: 44.5
click at [224, 247] on div "You "Design a modern, professional website for Greta, a [insert business type].…" at bounding box center [229, 199] width 293 height 253
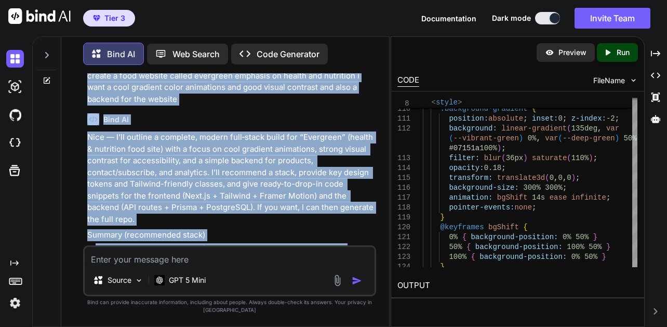
click at [227, 229] on p "Summary (recommended stack)" at bounding box center [230, 235] width 287 height 12
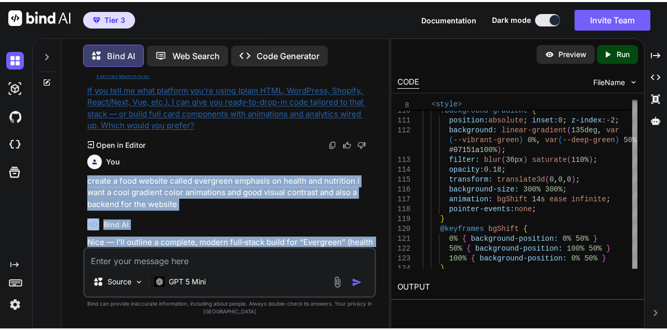
scroll to position [2459, 0]
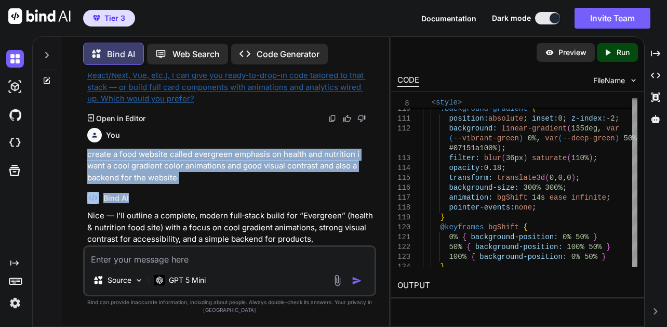
drag, startPoint x: 87, startPoint y: 211, endPoint x: 189, endPoint y: 165, distance: 112.0
click at [189, 165] on div "You "Design a modern, professional website for Greta, a [insert business type].…" at bounding box center [230, 159] width 291 height 172
click at [133, 156] on p "create a food website called evergreen emphasis on health and nutrition i want …" at bounding box center [230, 165] width 287 height 35
click at [84, 135] on div "You "Design a modern, professional website for Greta, a [insert business type].…" at bounding box center [229, 199] width 293 height 253
click at [154, 124] on div "You create a food website called evergreen emphasis on health and nutrition i w…" at bounding box center [230, 154] width 287 height 60
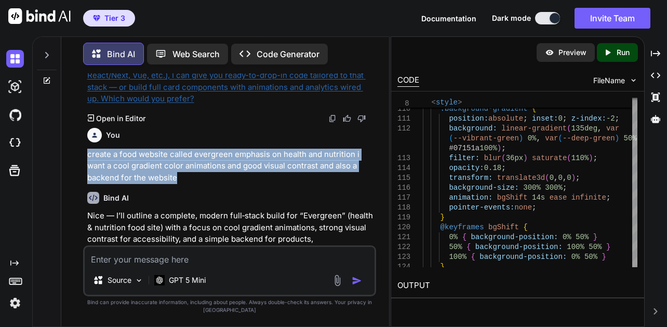
drag, startPoint x: 88, startPoint y: 128, endPoint x: 141, endPoint y: 143, distance: 55.2
click at [174, 156] on p "create a food website called evergreen emphasis on health and nutrition i want …" at bounding box center [230, 165] width 287 height 35
copy p "create a food website called evergreen emphasis on health and nutrition i want …"
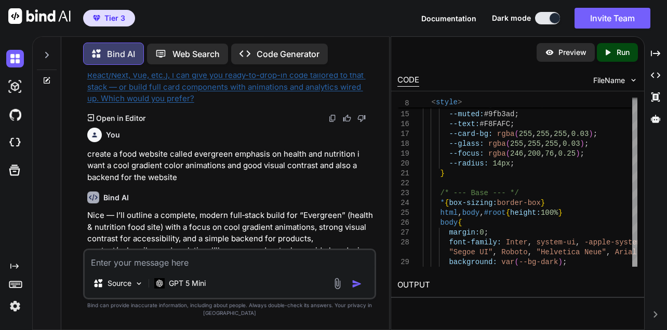
click at [130, 265] on textarea at bounding box center [230, 259] width 290 height 19
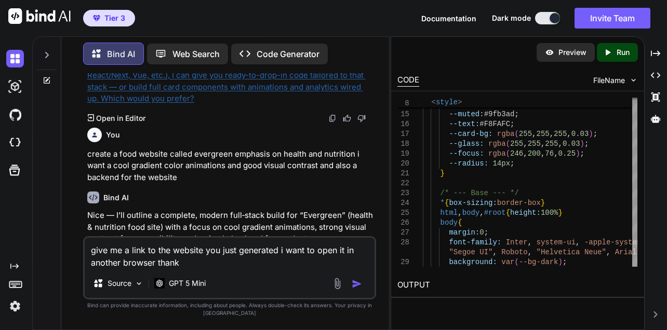
type textarea "give me a link to the website you just generated i want to open it in another b…"
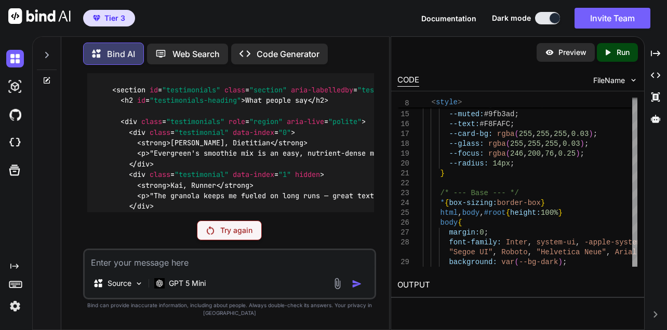
scroll to position [9135, 0]
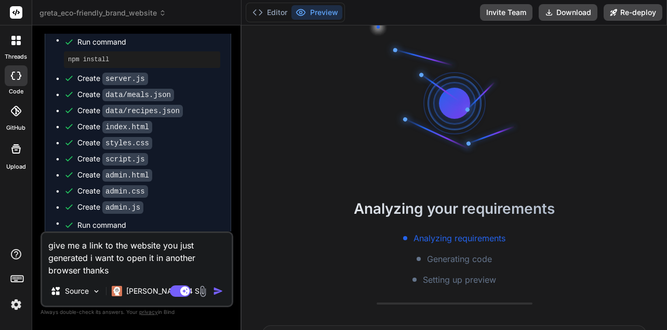
scroll to position [99, 0]
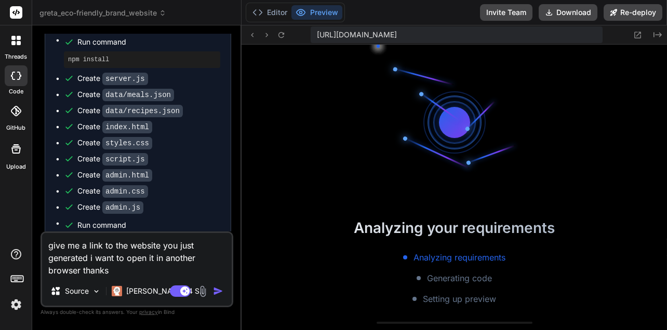
type textarea "x"
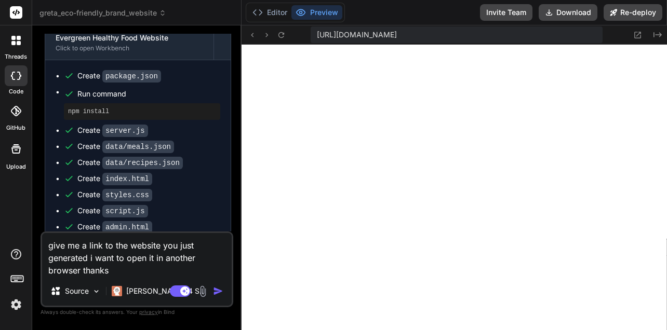
scroll to position [2011, 0]
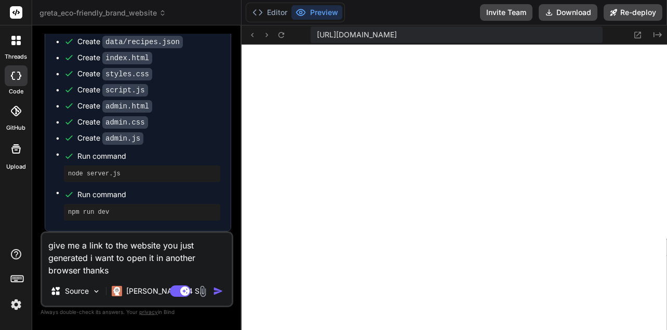
click at [130, 250] on textarea "give me a link to the website you just generated i want to open it in another b…" at bounding box center [136, 255] width 189 height 44
type textarea "give me a link to the Ewebsite you just generated i want to open it in another …"
type textarea "x"
type textarea "give me a link to the Evwebsite you just generated i want to open it in another…"
type textarea "x"
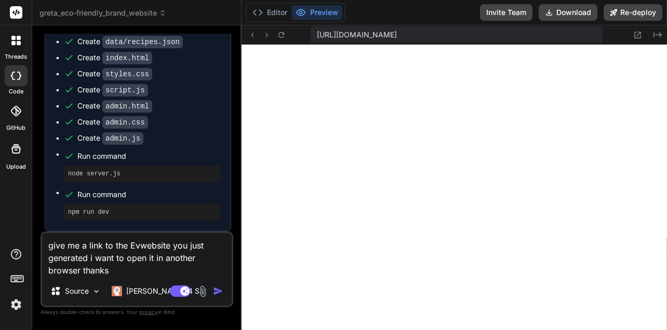
type textarea "give me a link to the Evewebsite you just generated i want to open it in anothe…"
type textarea "x"
type textarea "give me a link to the Everwebsite you just generated i want to open it in anoth…"
type textarea "x"
type textarea "give me a link to the Evergwebsite you just generated i want to open it in anot…"
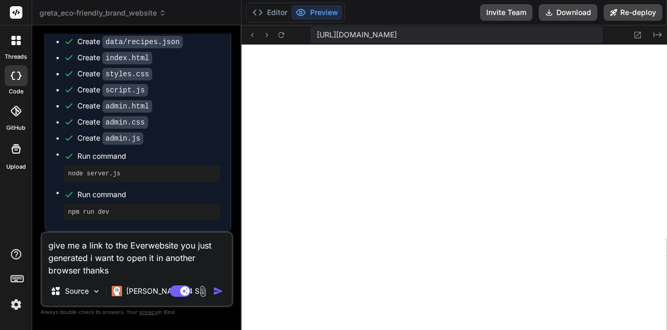
type textarea "x"
type textarea "give me a link to the Evergrwebsite you just generated i want to open it in ano…"
type textarea "x"
type textarea "give me a link to the Evergrewebsite you just generated i want to open it in an…"
type textarea "x"
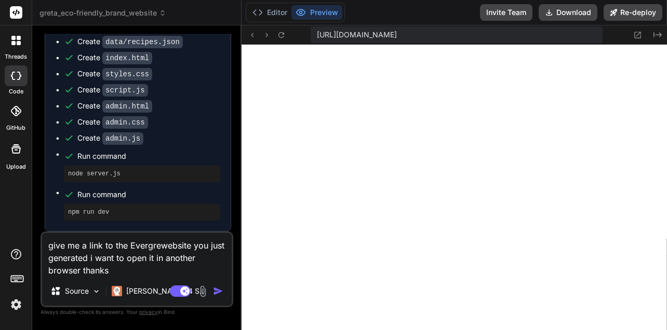
type textarea "give me a link to the Evergreewebsite you just generated i want to open it in a…"
type textarea "x"
type textarea "give me a link to the Evergreenwebsite you just generated i want to open it in …"
type textarea "x"
type textarea "give me a link to the Evergreen website you just generated i want to open it in…"
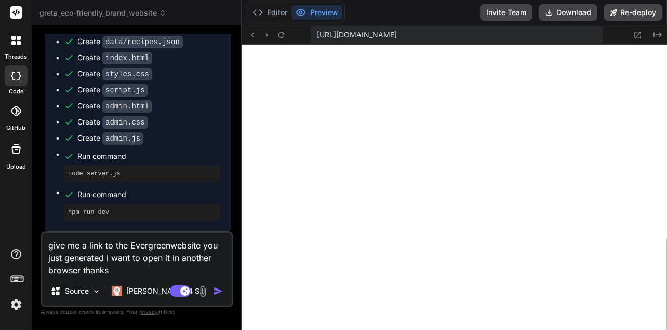
type textarea "x"
type textarea "give me a link to the Evergreen website you just generated i want to open it in…"
click at [218, 284] on div "Source Claude 4 S.." at bounding box center [136, 293] width 189 height 25
click at [210, 290] on div "Agent Mode. When this toggle is activated, AI automatically makes decisions, re…" at bounding box center [198, 291] width 60 height 12
click at [217, 292] on img "button" at bounding box center [218, 291] width 10 height 10
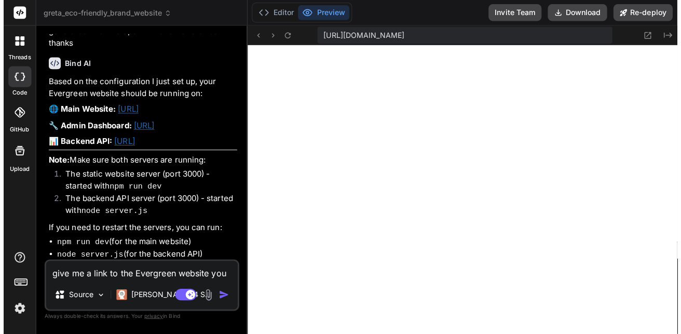
scroll to position [2221, 0]
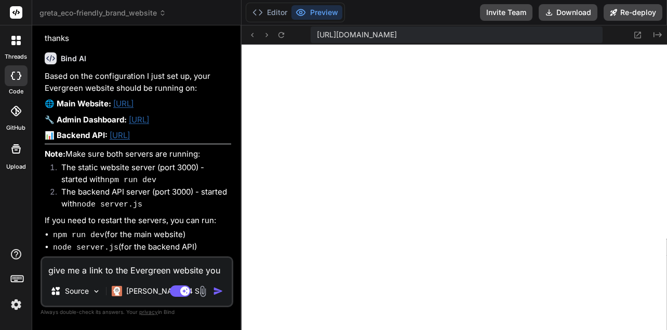
type textarea "x"
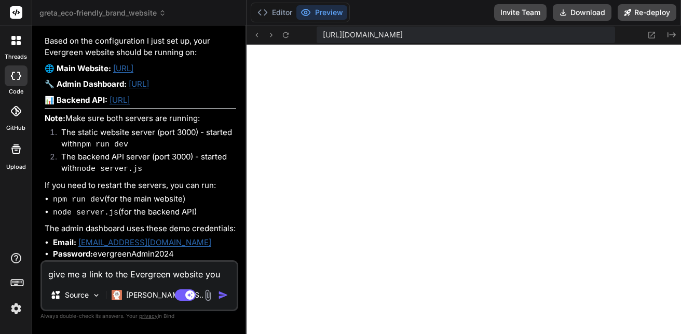
scroll to position [2200, 0]
click at [139, 89] on link "[URL]" at bounding box center [139, 84] width 20 height 10
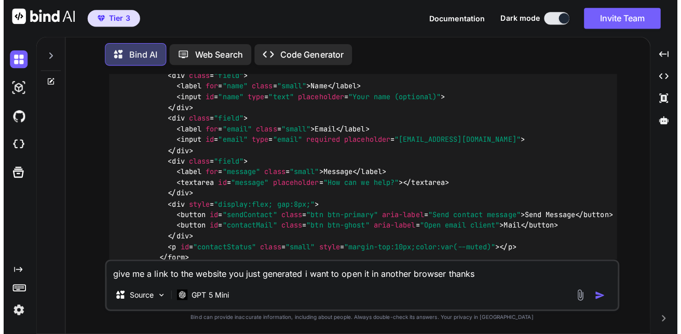
scroll to position [6859, 0]
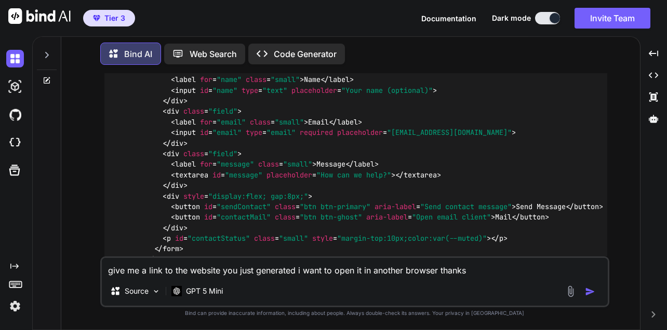
type textarea "x"
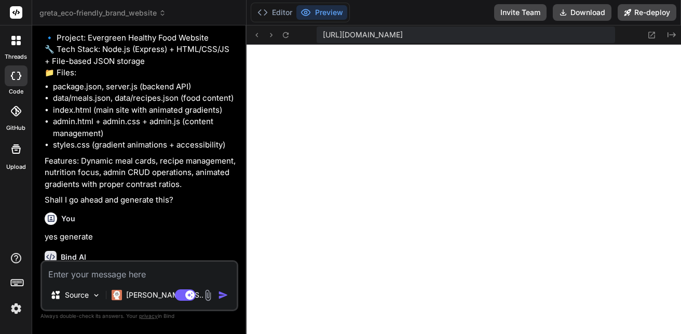
scroll to position [1399, 0]
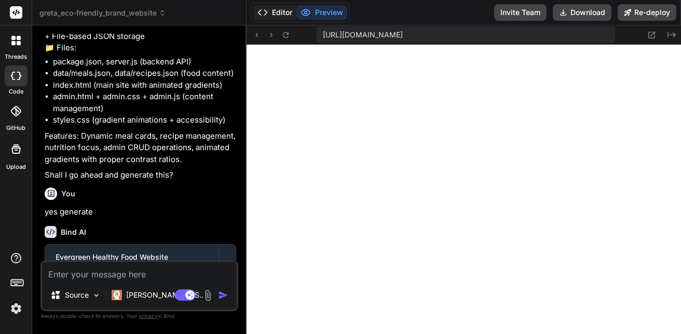
click at [282, 17] on button "Editor" at bounding box center [274, 12] width 43 height 15
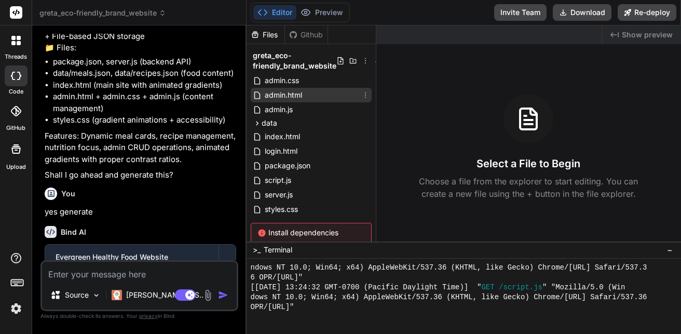
click at [275, 94] on span "admin.html" at bounding box center [283, 95] width 39 height 12
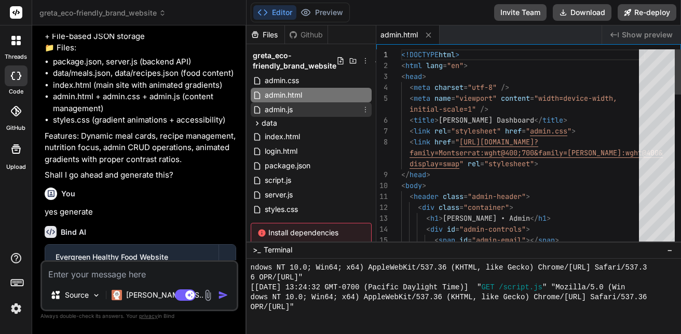
type textarea "x"
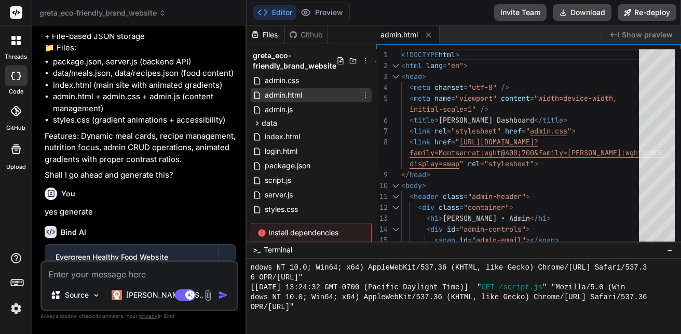
click at [308, 98] on div "admin.html" at bounding box center [311, 95] width 121 height 15
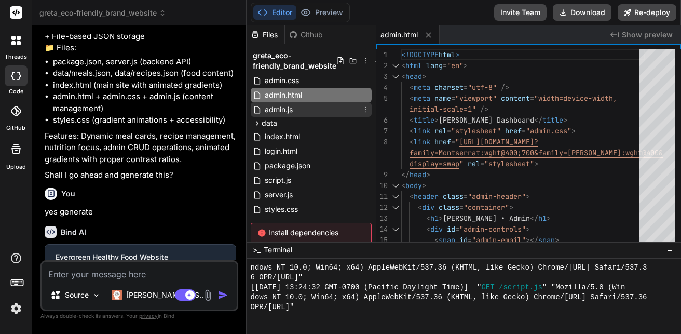
click at [306, 104] on div "admin.js" at bounding box center [311, 109] width 121 height 15
type textarea "adminEmailEl.textContent = 'Admin'; logoutBtn.style.display = 'inline-block'; s…"
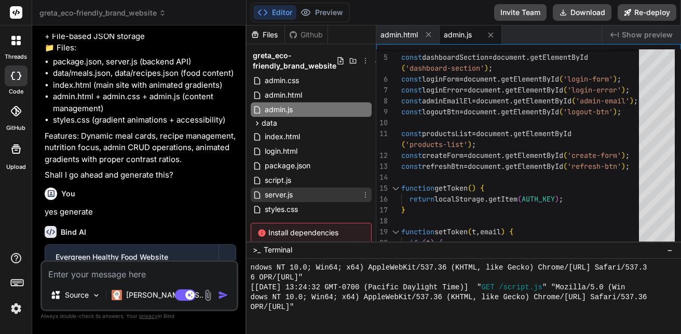
click at [334, 193] on div "server.js" at bounding box center [311, 194] width 121 height 15
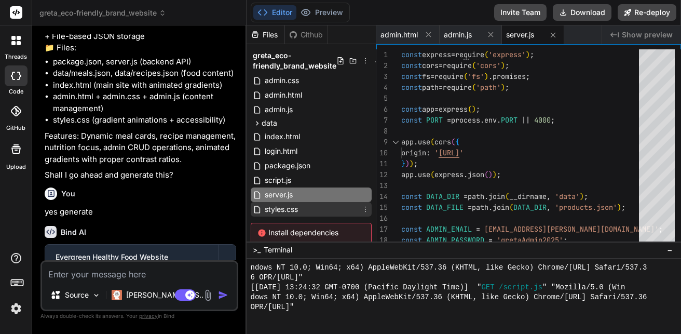
click at [313, 204] on div "styles.css" at bounding box center [311, 209] width 121 height 15
type textarea "@media (max-width: 480px) { .container { padding: 0 15px; } .hero-title { font-…"
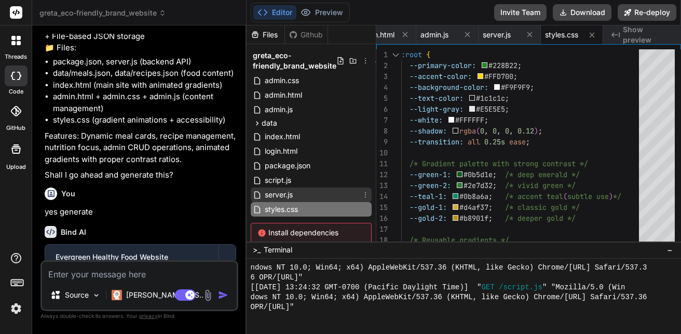
click at [313, 199] on div "server.js" at bounding box center [311, 194] width 121 height 15
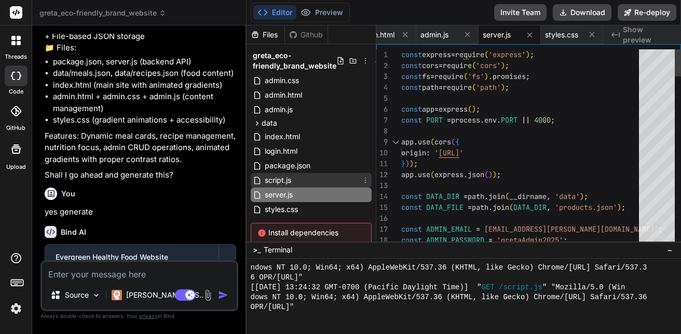
click at [311, 180] on div "script.js" at bounding box center [311, 180] width 121 height 15
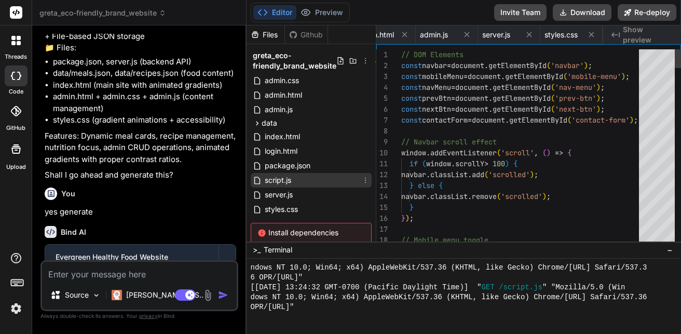
scroll to position [0, 86]
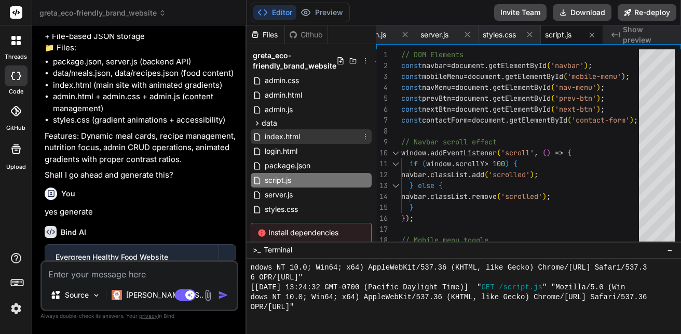
click at [280, 133] on span "index.html" at bounding box center [282, 136] width 37 height 12
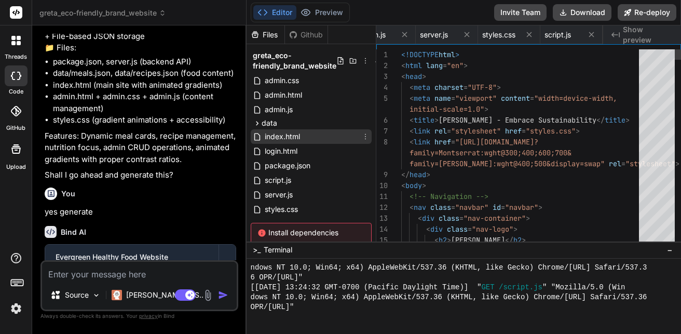
scroll to position [0, 148]
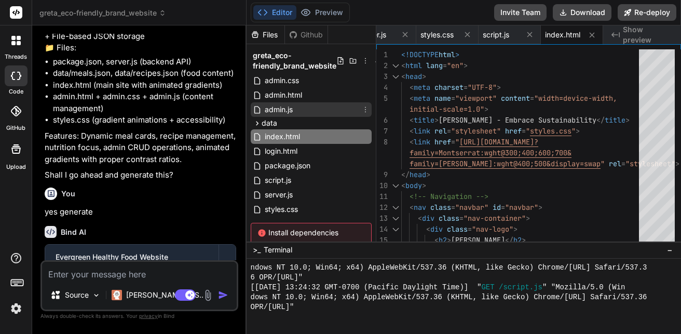
click at [304, 114] on div "admin.js" at bounding box center [311, 109] width 121 height 15
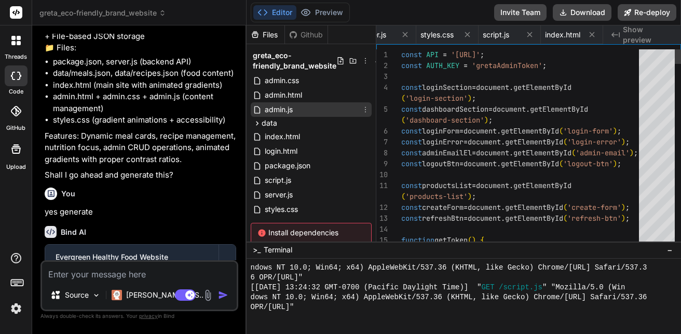
scroll to position [0, 64]
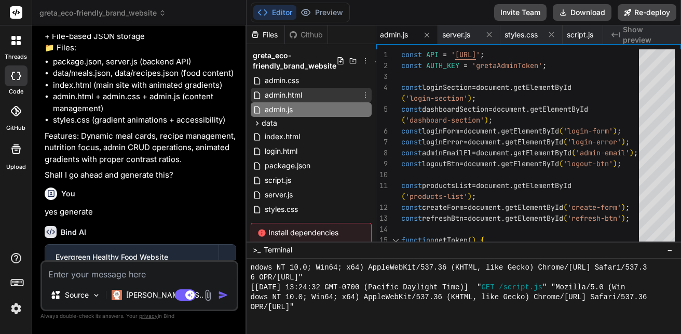
click at [301, 94] on span "admin.html" at bounding box center [283, 95] width 39 height 12
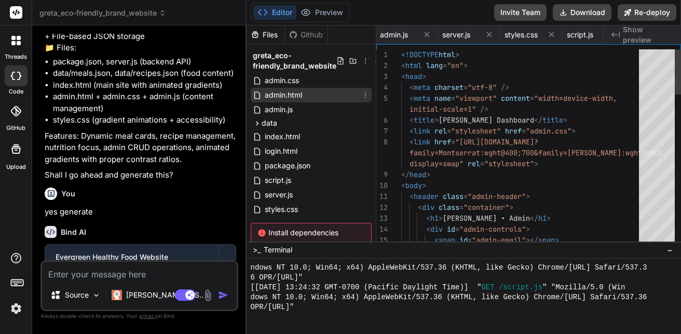
scroll to position [0, 0]
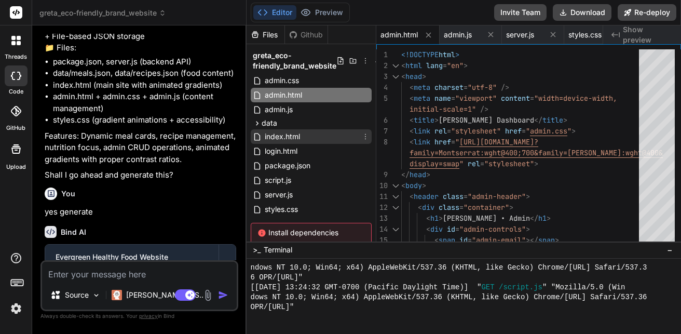
click at [303, 134] on div "index.html" at bounding box center [311, 136] width 121 height 15
type textarea "</script> </body> </html>"
